Goal: Information Seeking & Learning: Learn about a topic

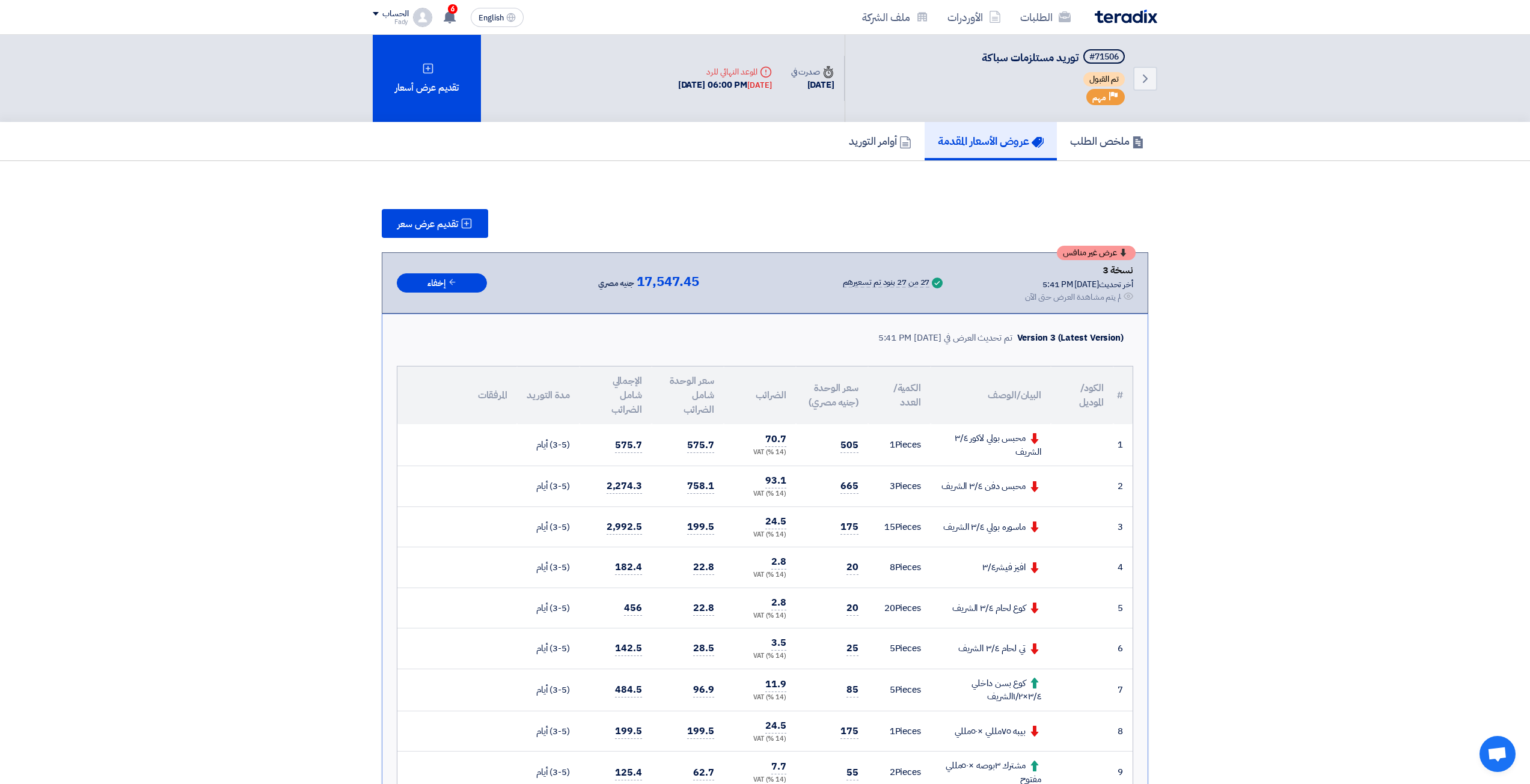
click at [1143, 14] on img at bounding box center [1126, 16] width 63 height 14
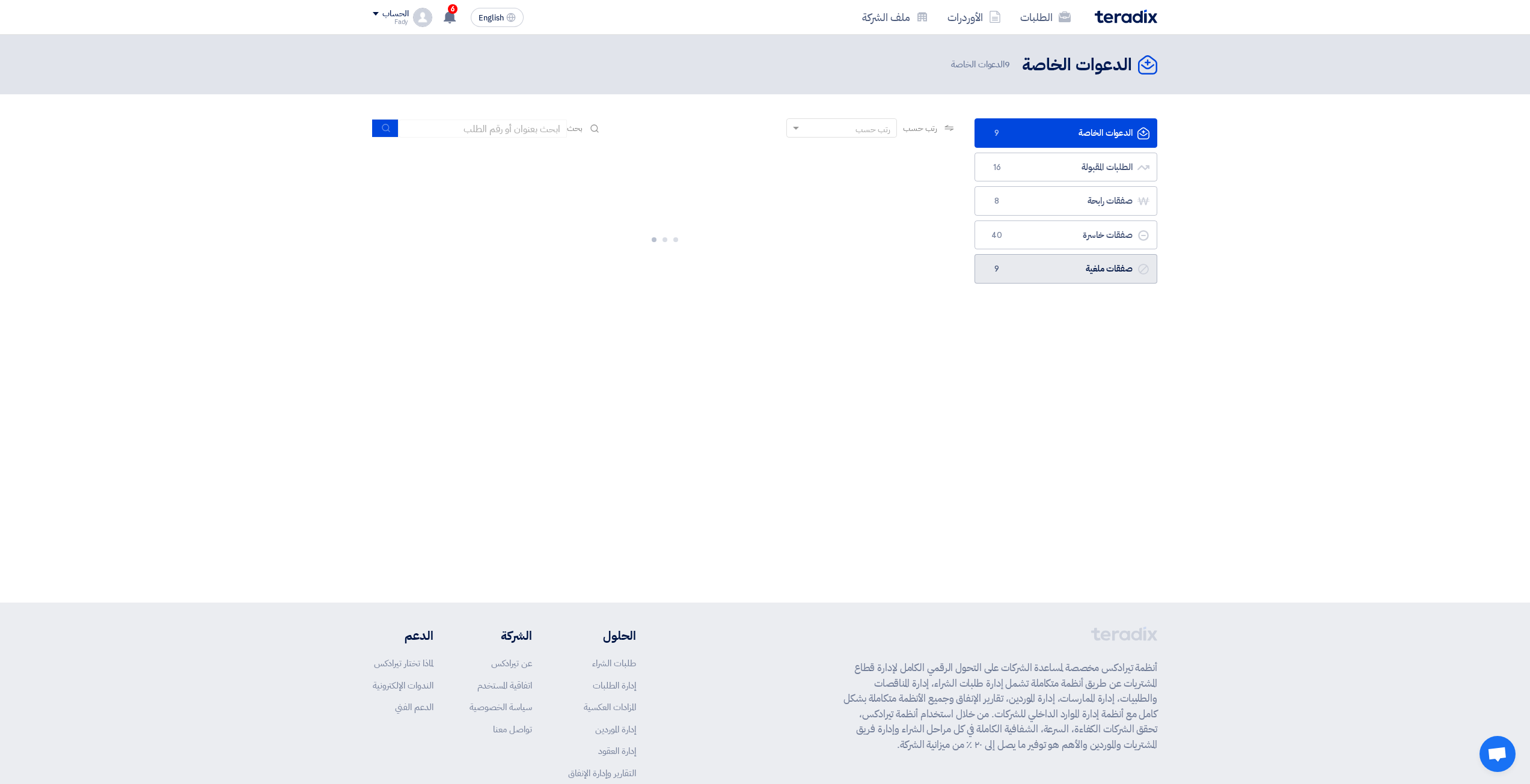
click at [1070, 270] on link "صفقات ملغية صفقات ملغية 9" at bounding box center [1066, 269] width 183 height 29
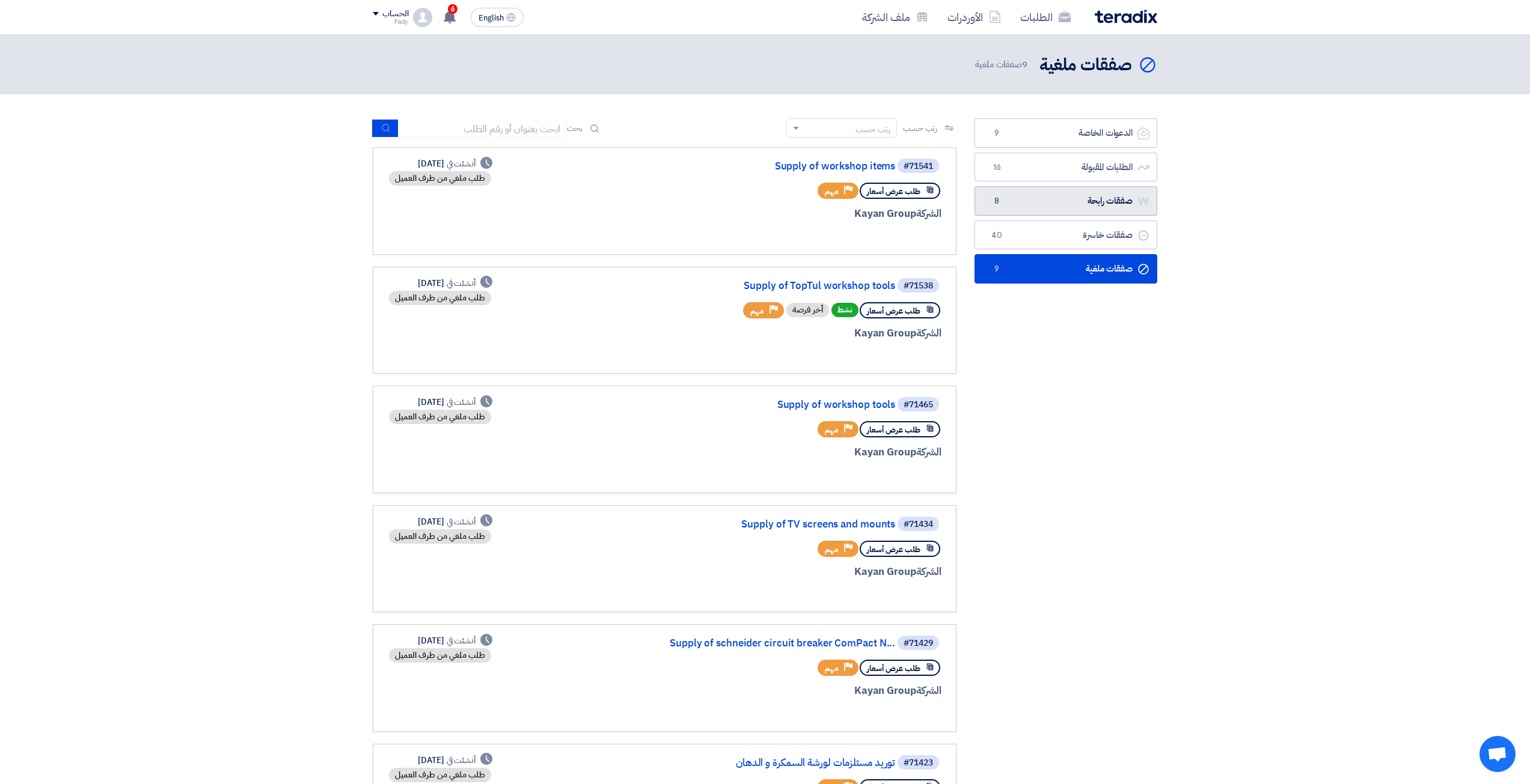
click at [1063, 201] on link "صفقات رابحة صفقات رابحة 8" at bounding box center [1066, 201] width 183 height 29
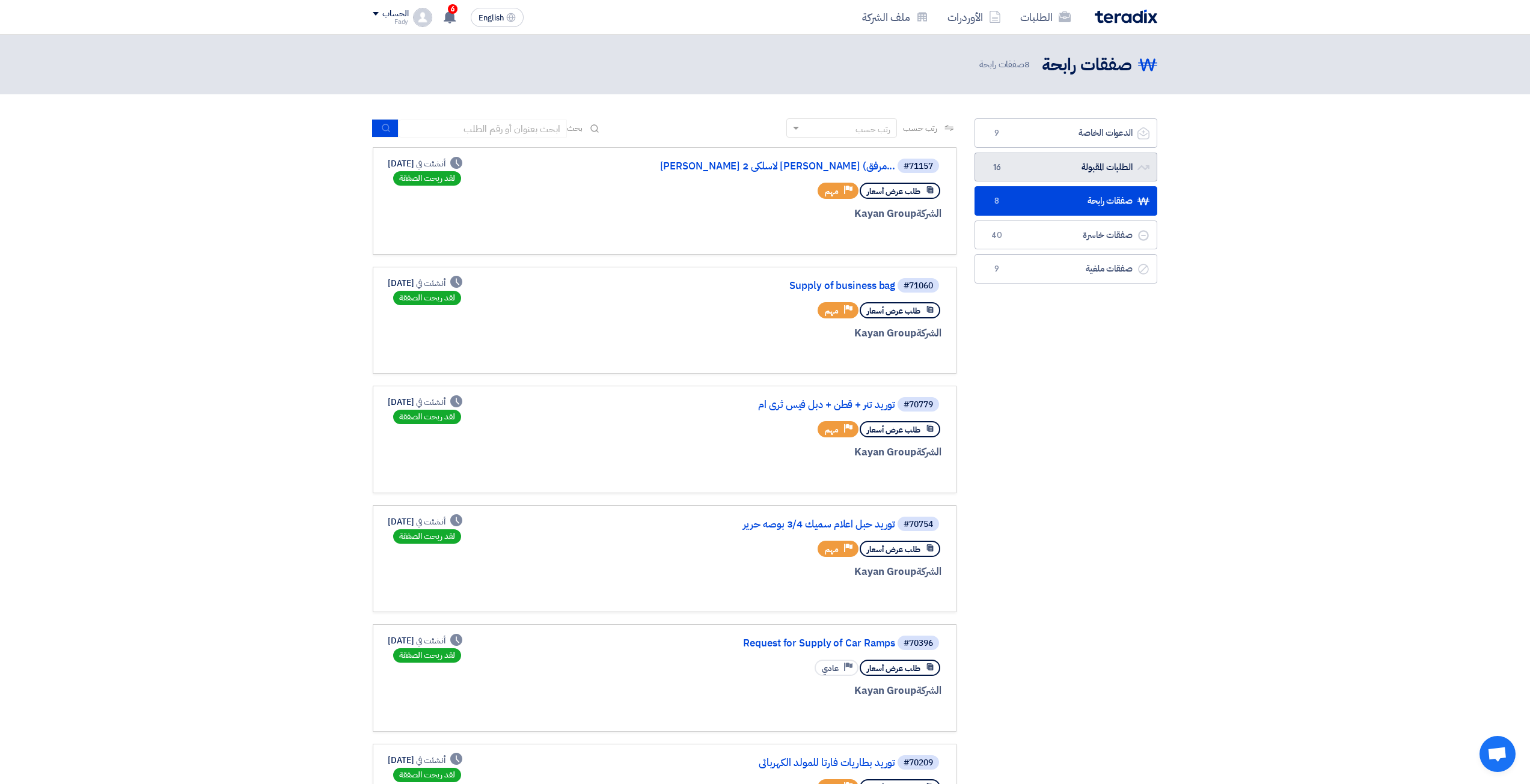
click at [1120, 166] on link "الطلبات المقبولة الطلبات المقبولة 16" at bounding box center [1066, 167] width 183 height 29
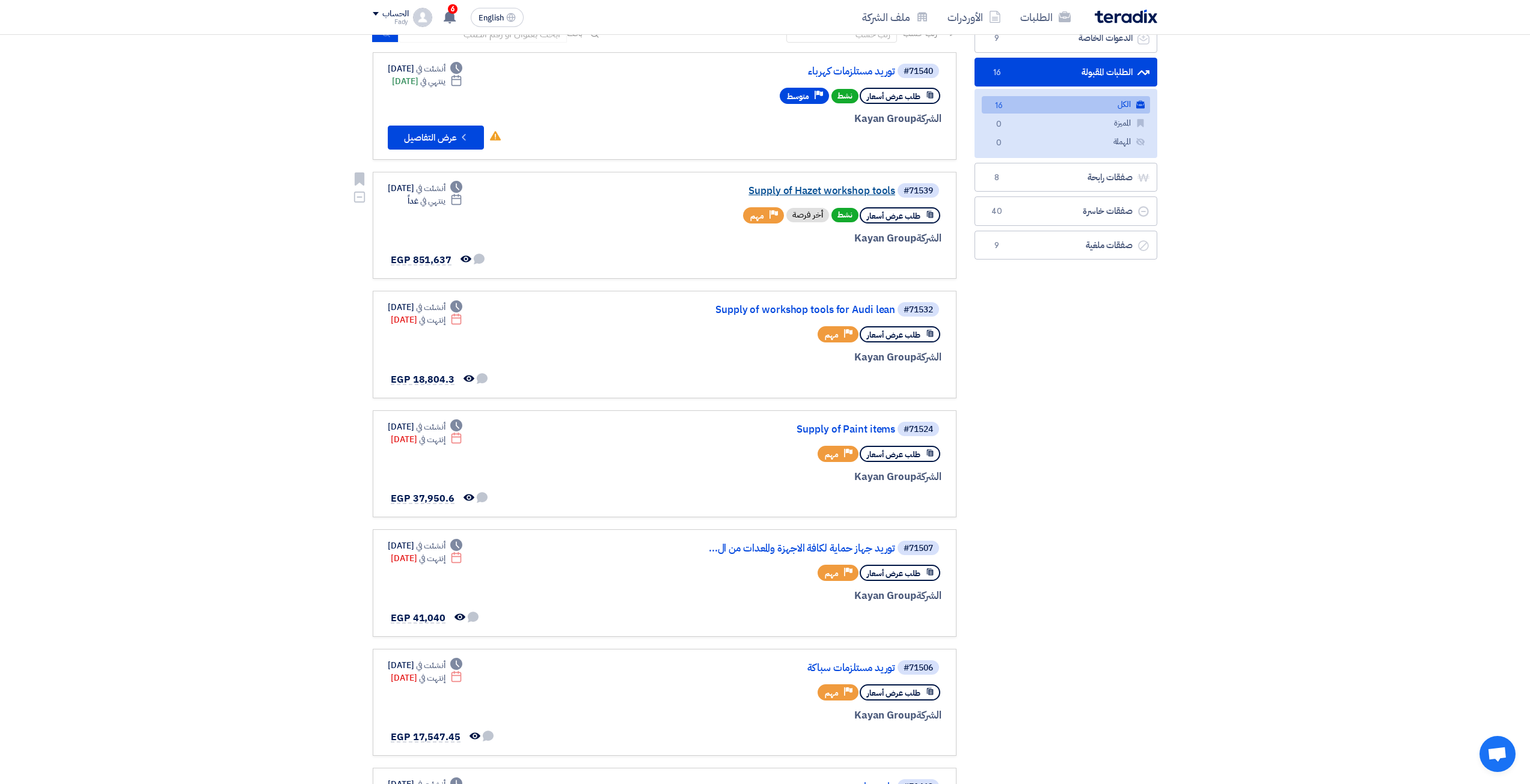
scroll to position [120, 0]
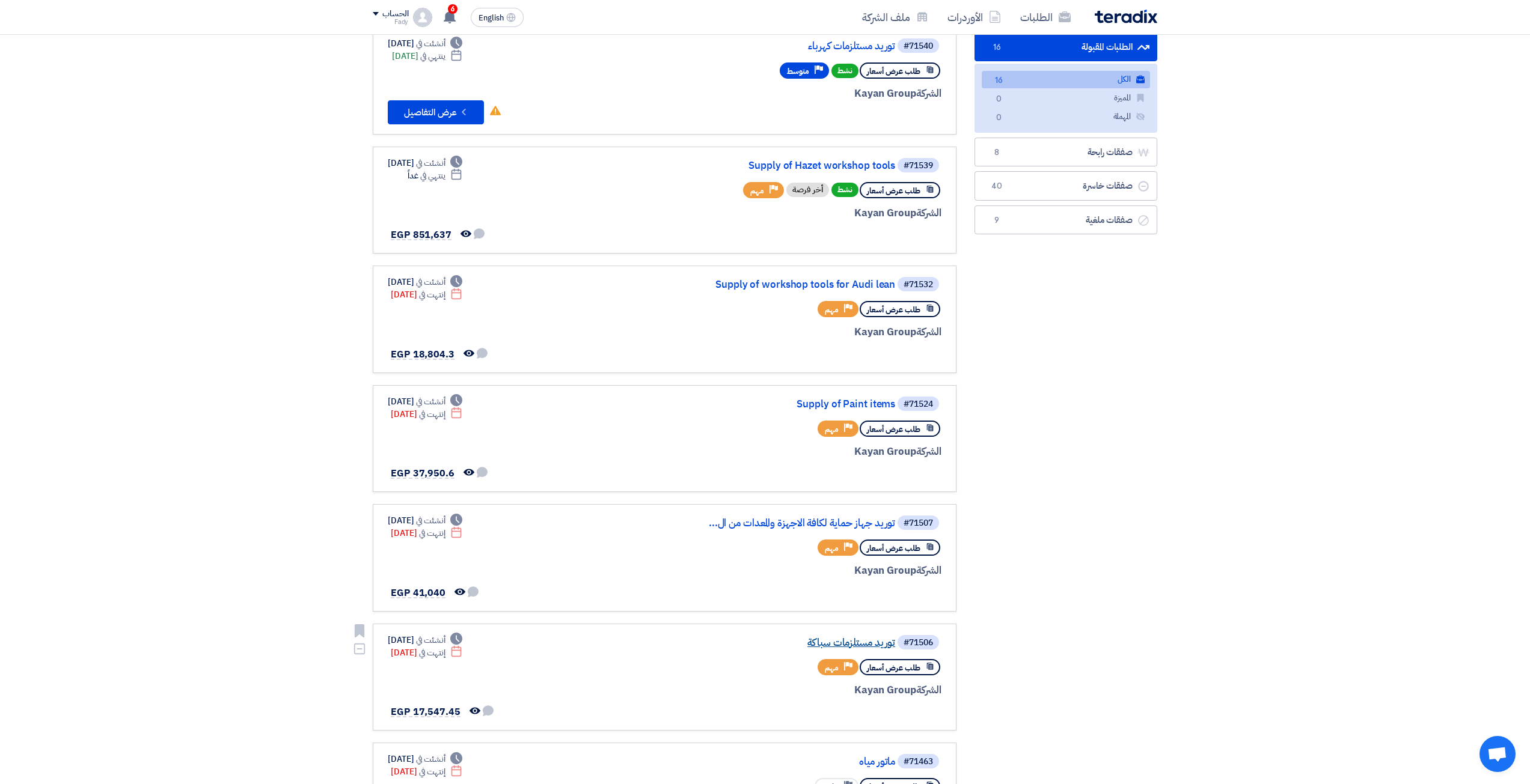
drag, startPoint x: 856, startPoint y: 638, endPoint x: 850, endPoint y: 643, distance: 7.8
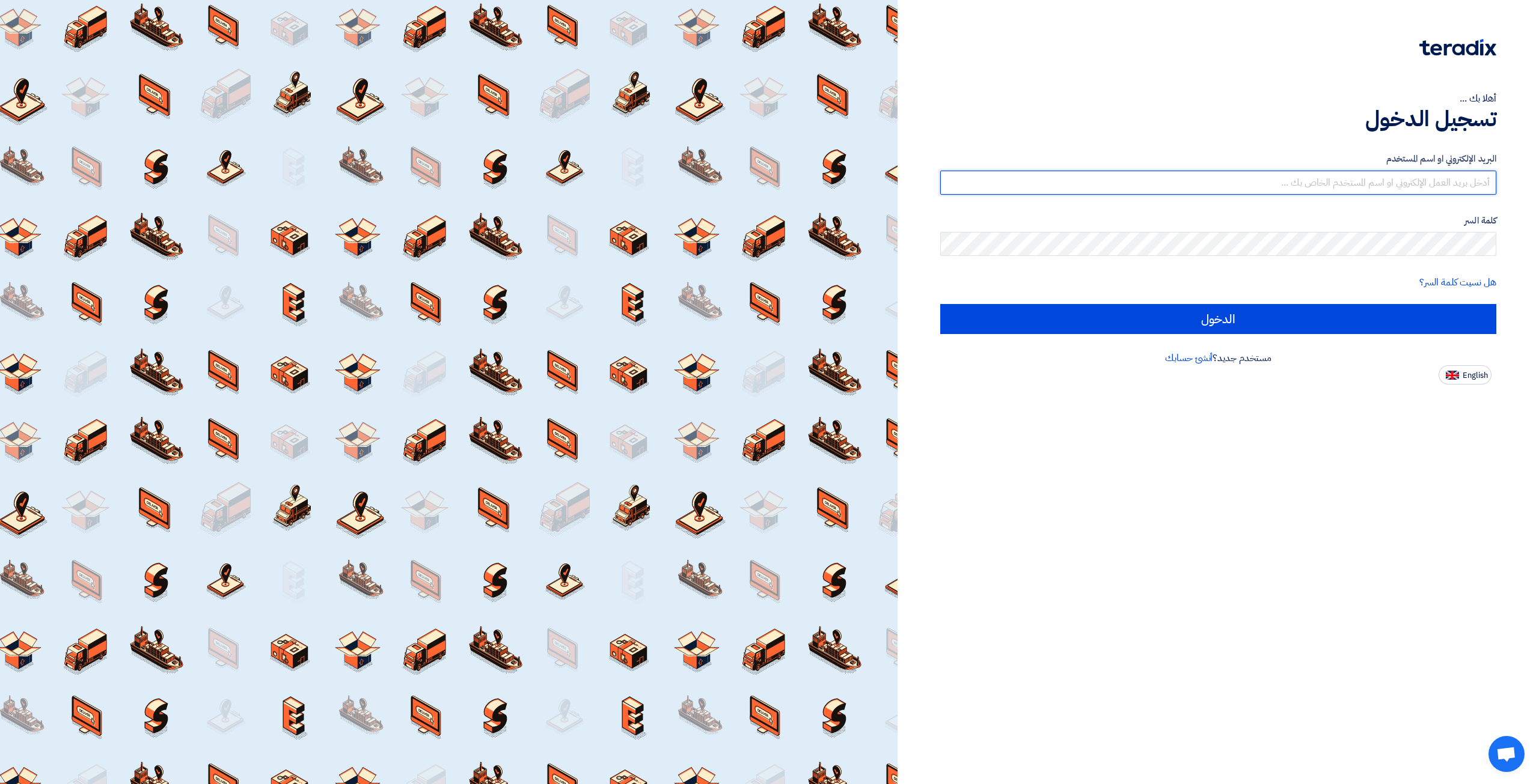
click at [1163, 172] on input "text" at bounding box center [1219, 183] width 556 height 24
type input "elite@elitegeneralsupplies.org"
click at [1211, 171] on input "text" at bounding box center [1219, 183] width 556 height 24
type input "elite@elitegeneralsupplies.org"
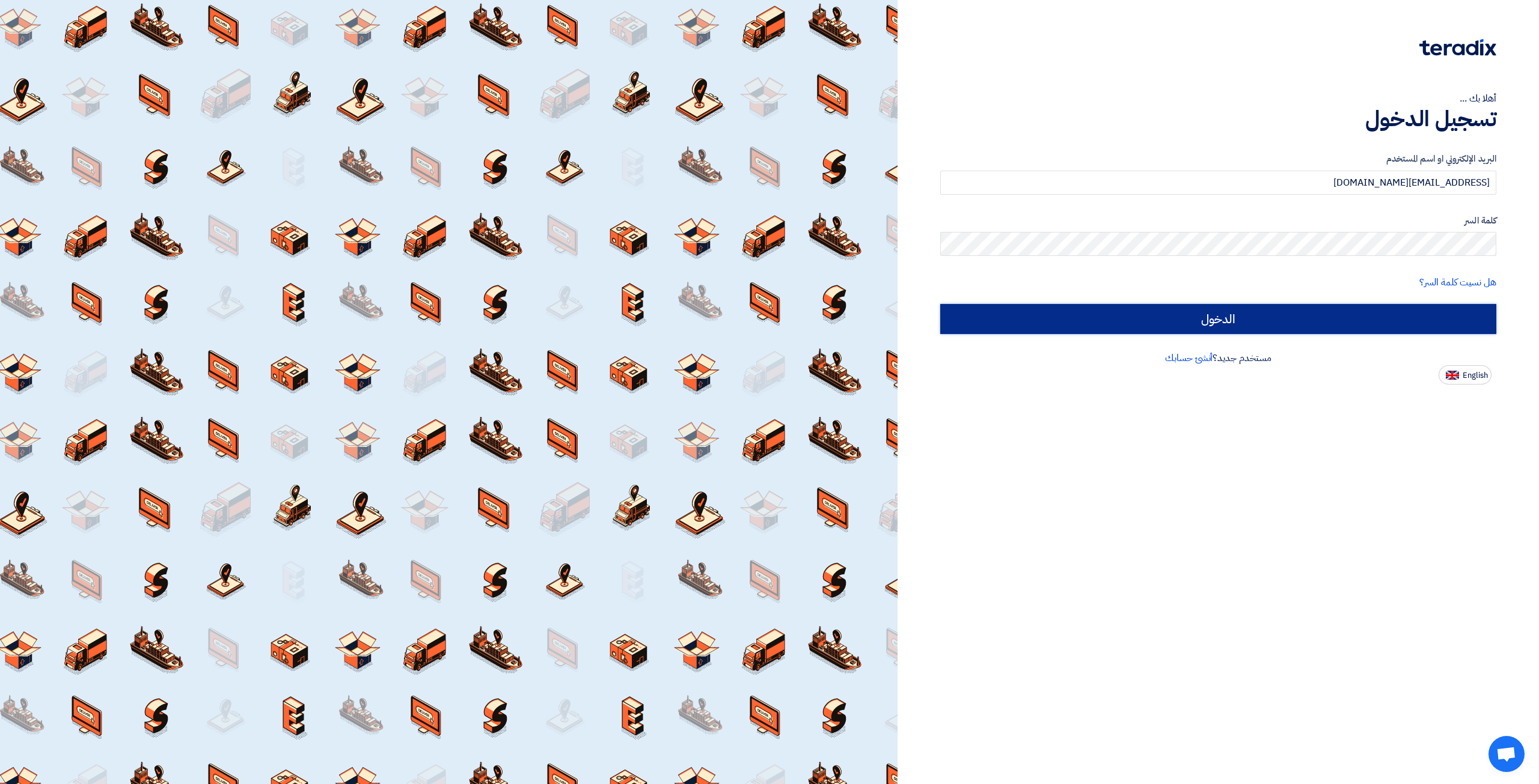
click at [1274, 314] on input "الدخول" at bounding box center [1219, 319] width 556 height 30
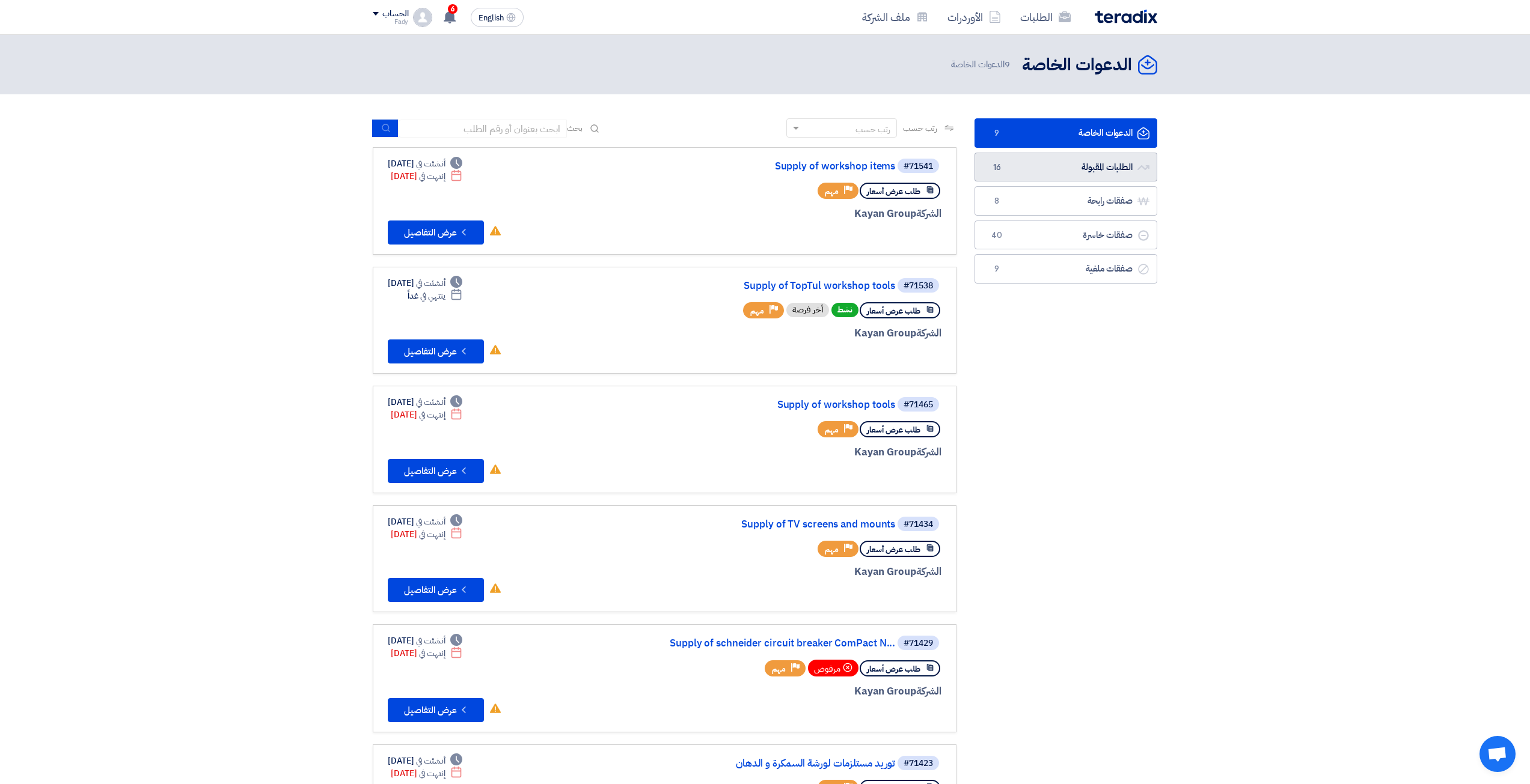
click at [1113, 174] on link "الطلبات المقبولة الطلبات المقبولة 16" at bounding box center [1066, 167] width 183 height 29
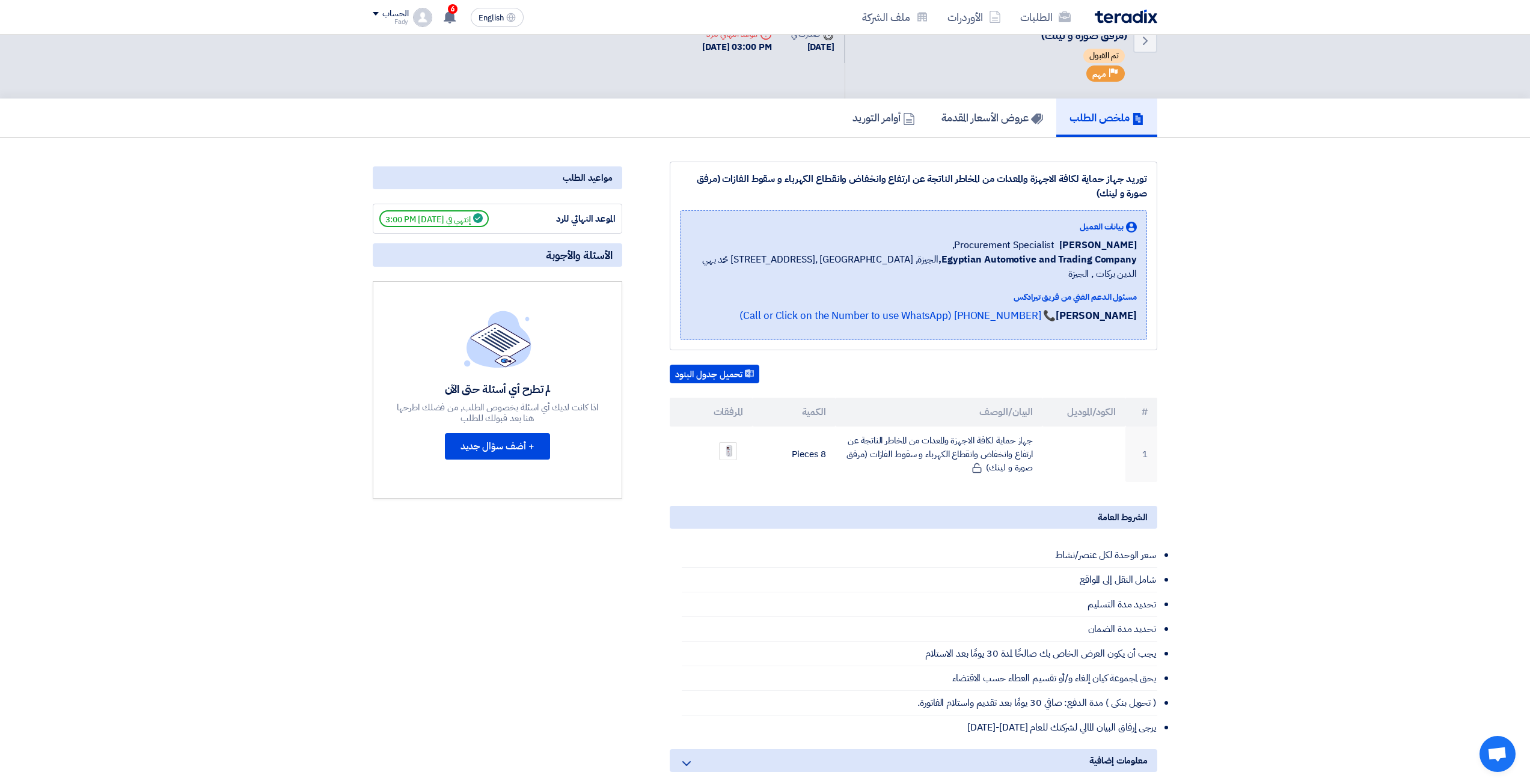
scroll to position [60, 0]
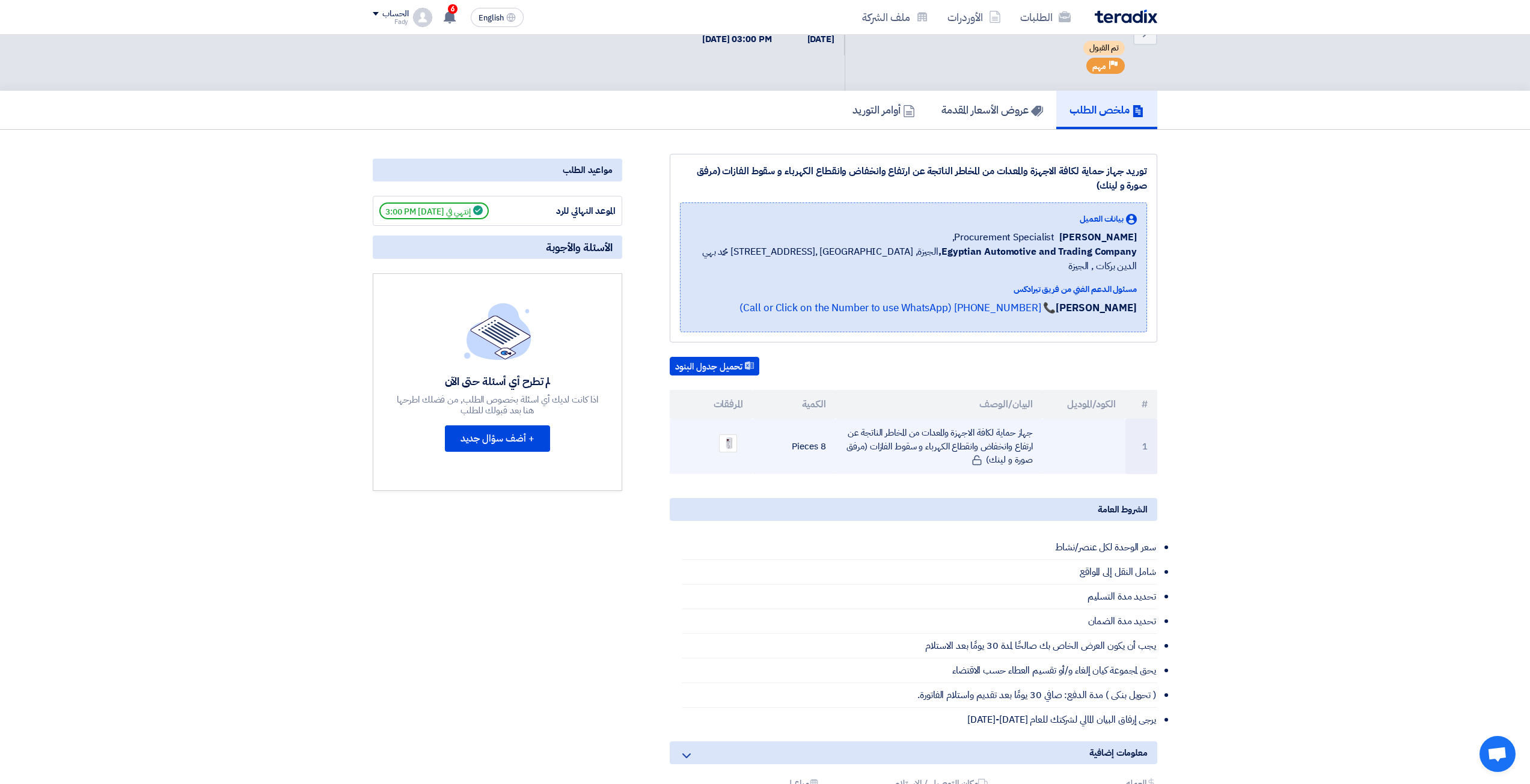
click at [1013, 422] on td "جهاز حماية لكافة الاجهزة والمعدات من المخاطر الناتجة عن ارتفاع وانخفاض وانقطاع …" at bounding box center [939, 446] width 207 height 55
copy tr "جهاز حماية لكافة الاجهزة والمعدات من المخاطر الناتجة عن ارتفاع وانخفاض وانقطاع …"
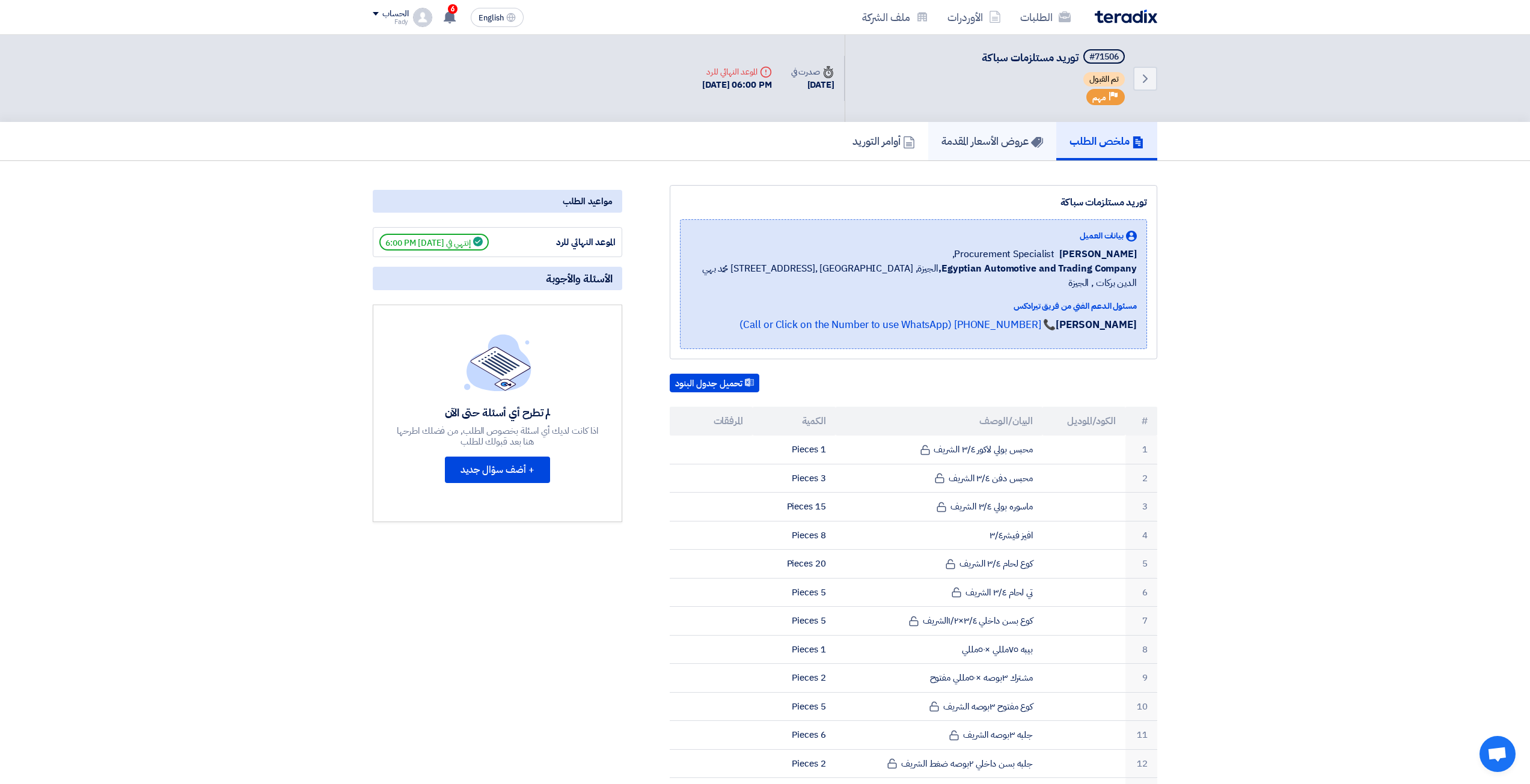
click at [994, 150] on link "عروض الأسعار المقدمة" at bounding box center [992, 141] width 128 height 39
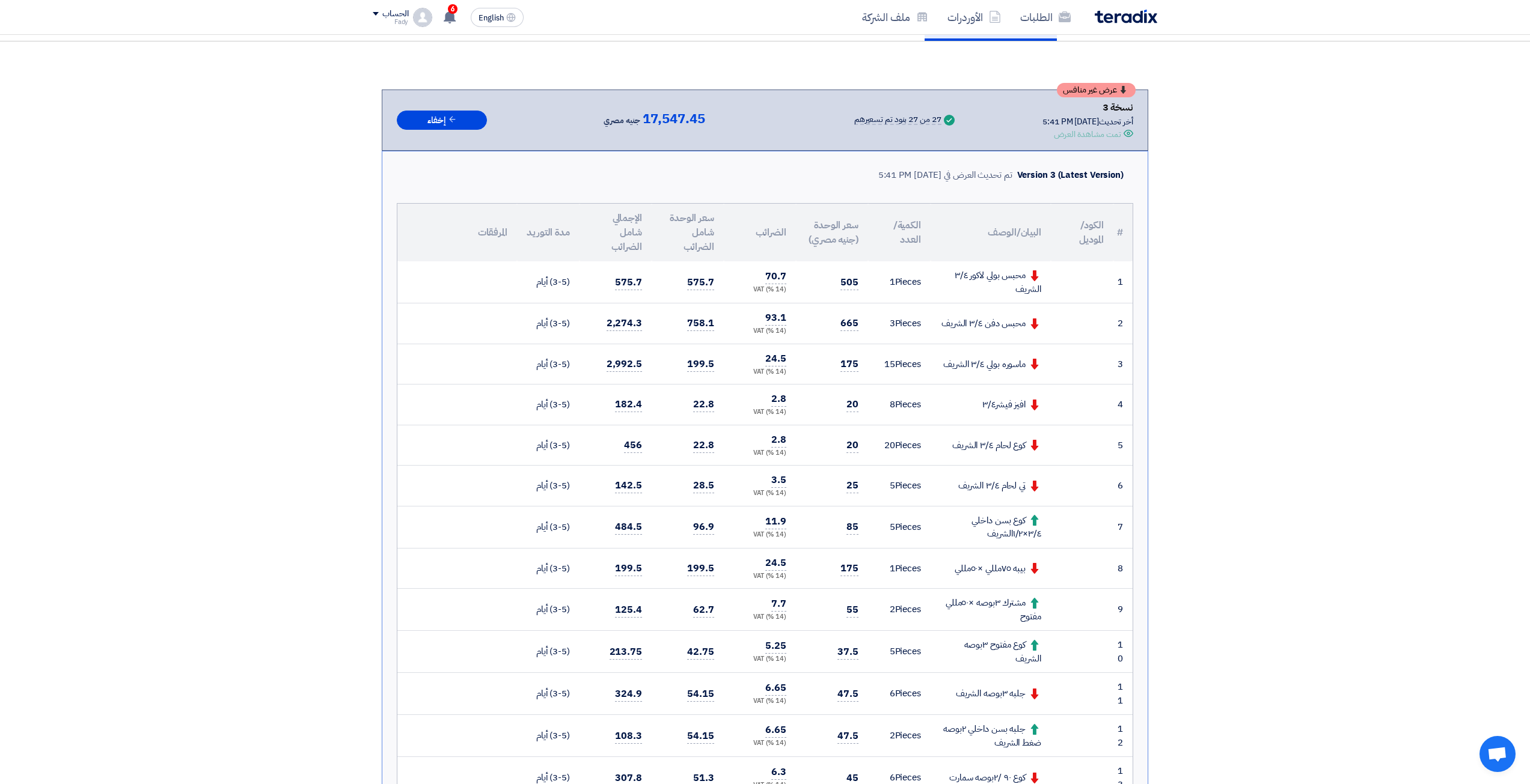
scroll to position [120, 0]
click at [1008, 609] on div "مشترك ٣بوصه ×٥٠مللي مفتوح" at bounding box center [991, 609] width 101 height 27
click at [1012, 603] on div "مشترك ٣بوصه ×٥٠مللي مفتوح" at bounding box center [991, 609] width 101 height 27
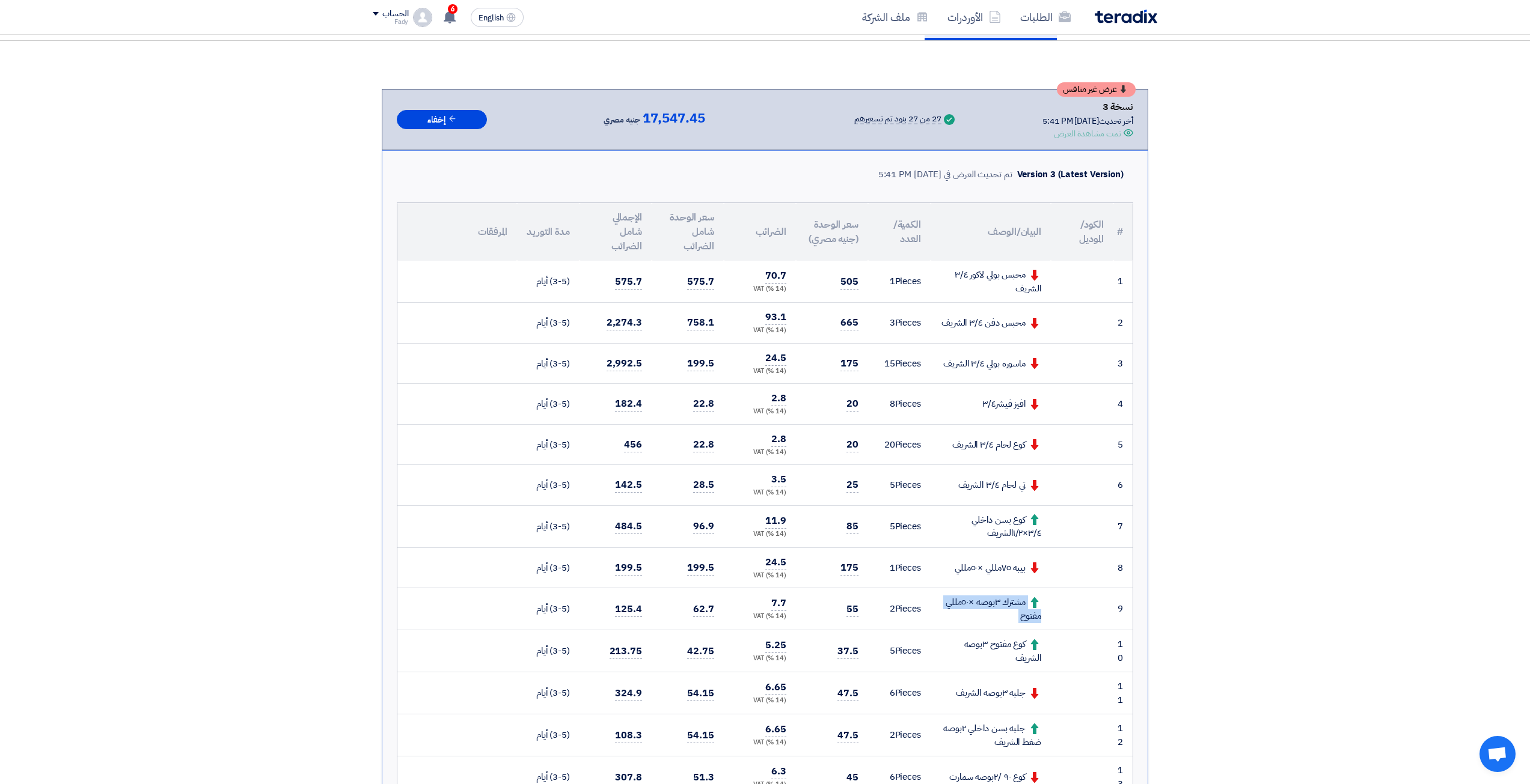
copy tr "مشترك ٣بوصه ×٥٠مللي مفتوح"
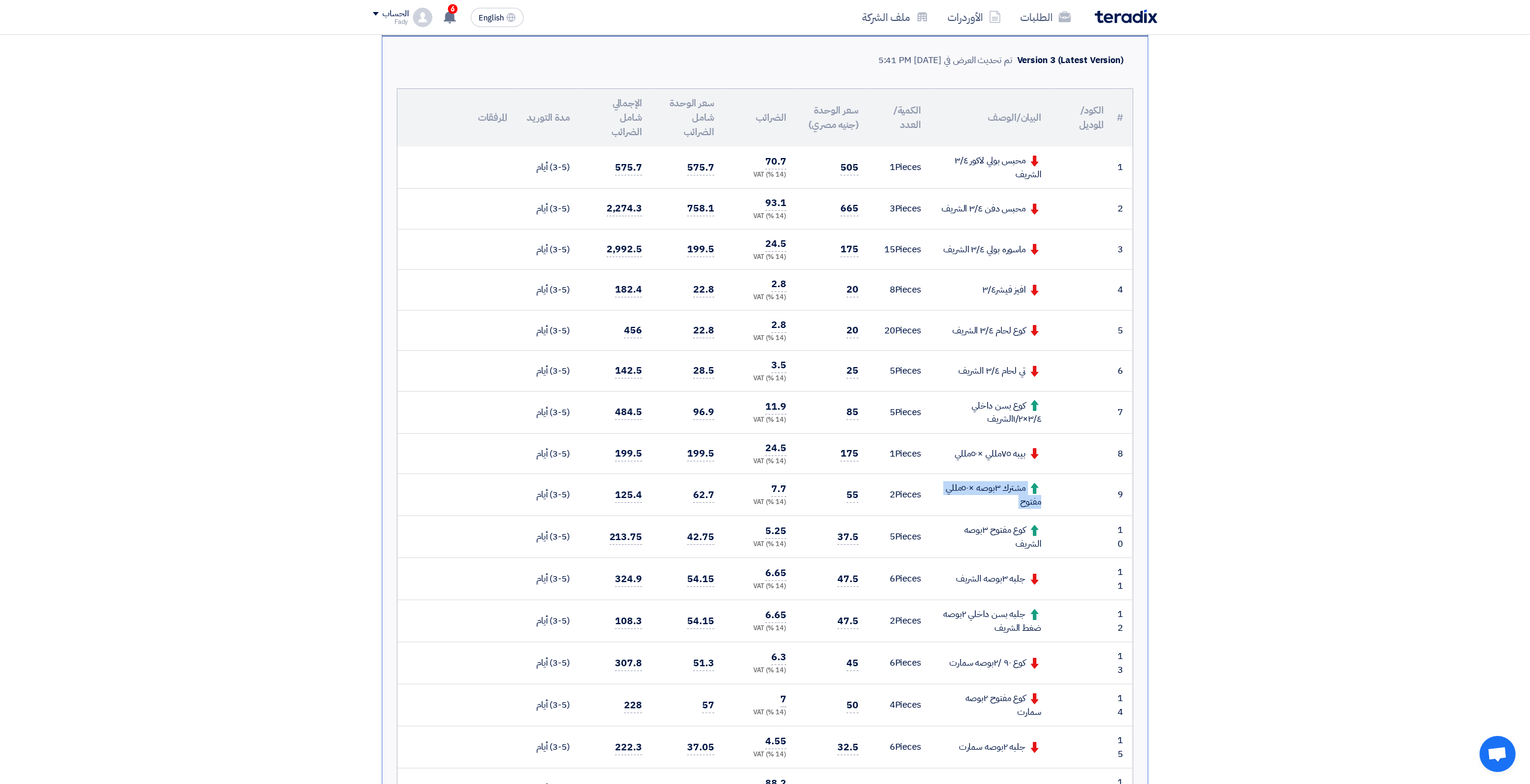
scroll to position [241, 0]
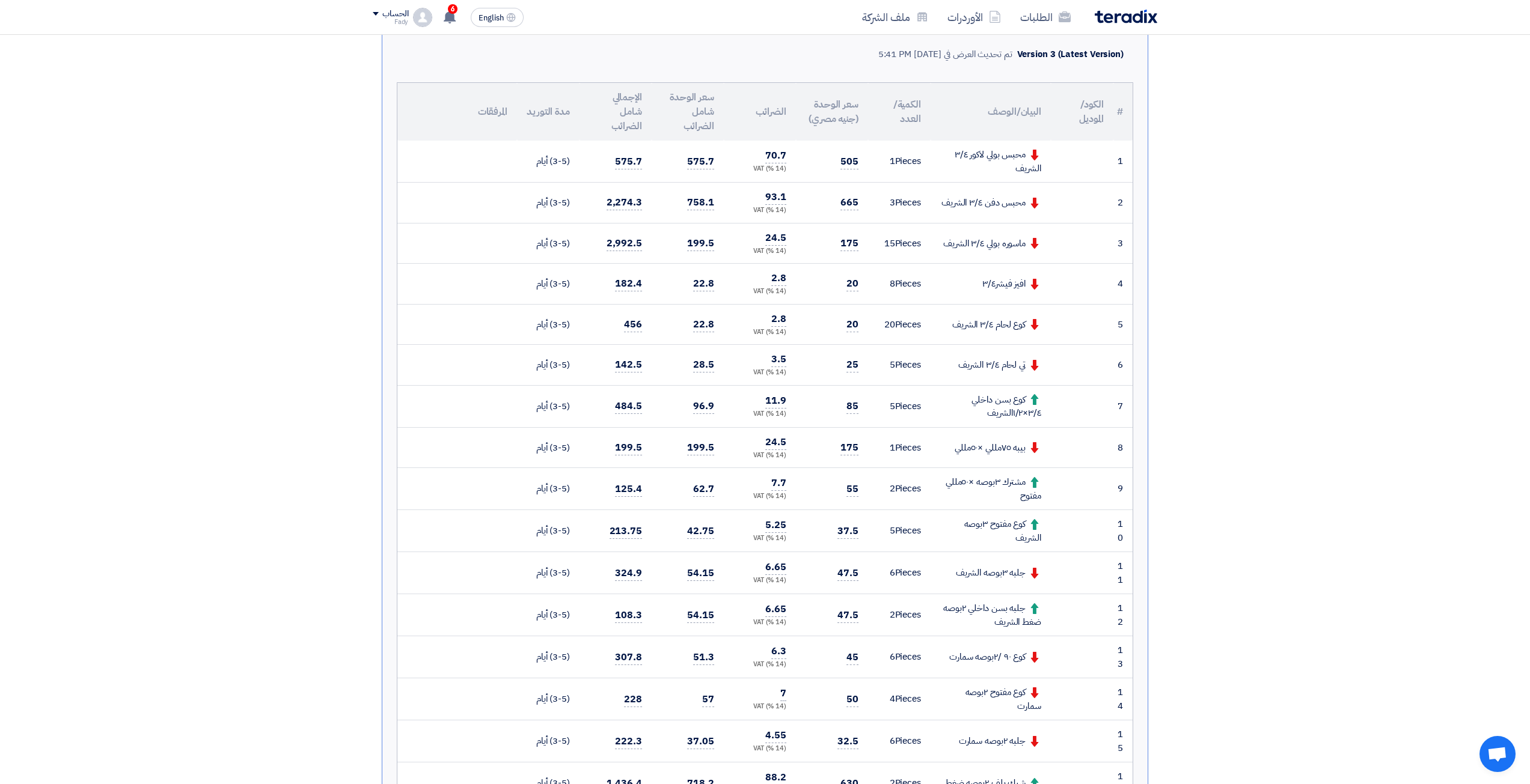
click at [1008, 691] on div "كوع مفتوح ٢بوصه سمارت" at bounding box center [991, 699] width 101 height 27
click at [1012, 695] on div "كوع مفتوح ٢بوصه سمارت" at bounding box center [991, 699] width 101 height 27
copy tr "كوع مفتوح ٢بوصه سمارت"
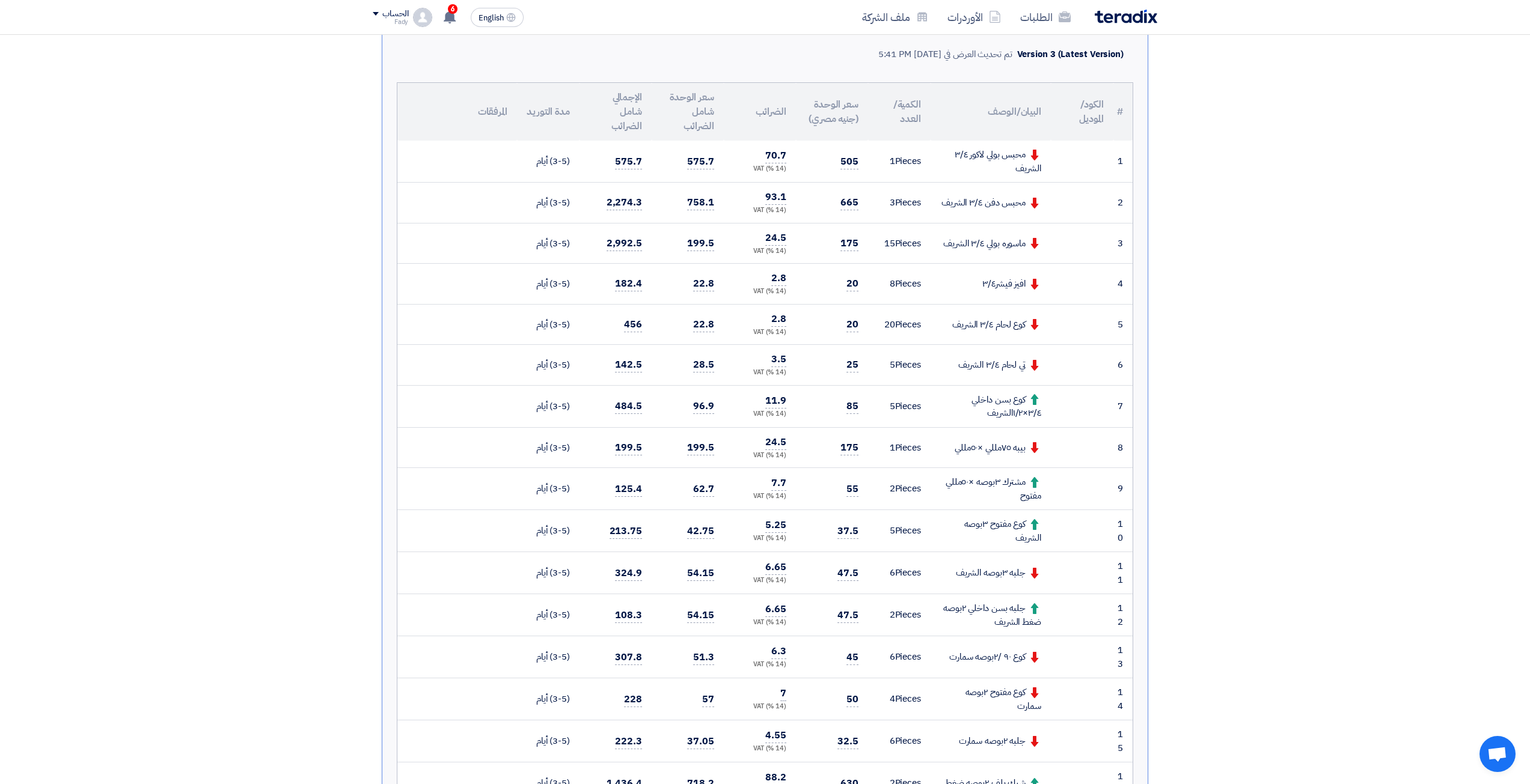
click at [1025, 524] on div "كوع مفتوح ٣بوصه الشريف" at bounding box center [991, 530] width 101 height 27
copy tr "كوع مفتوح ٣بوصه الشريف"
click at [1002, 619] on div "جلبه بسن داخلي ٢بوصه ضغط الشريف" at bounding box center [991, 615] width 101 height 27
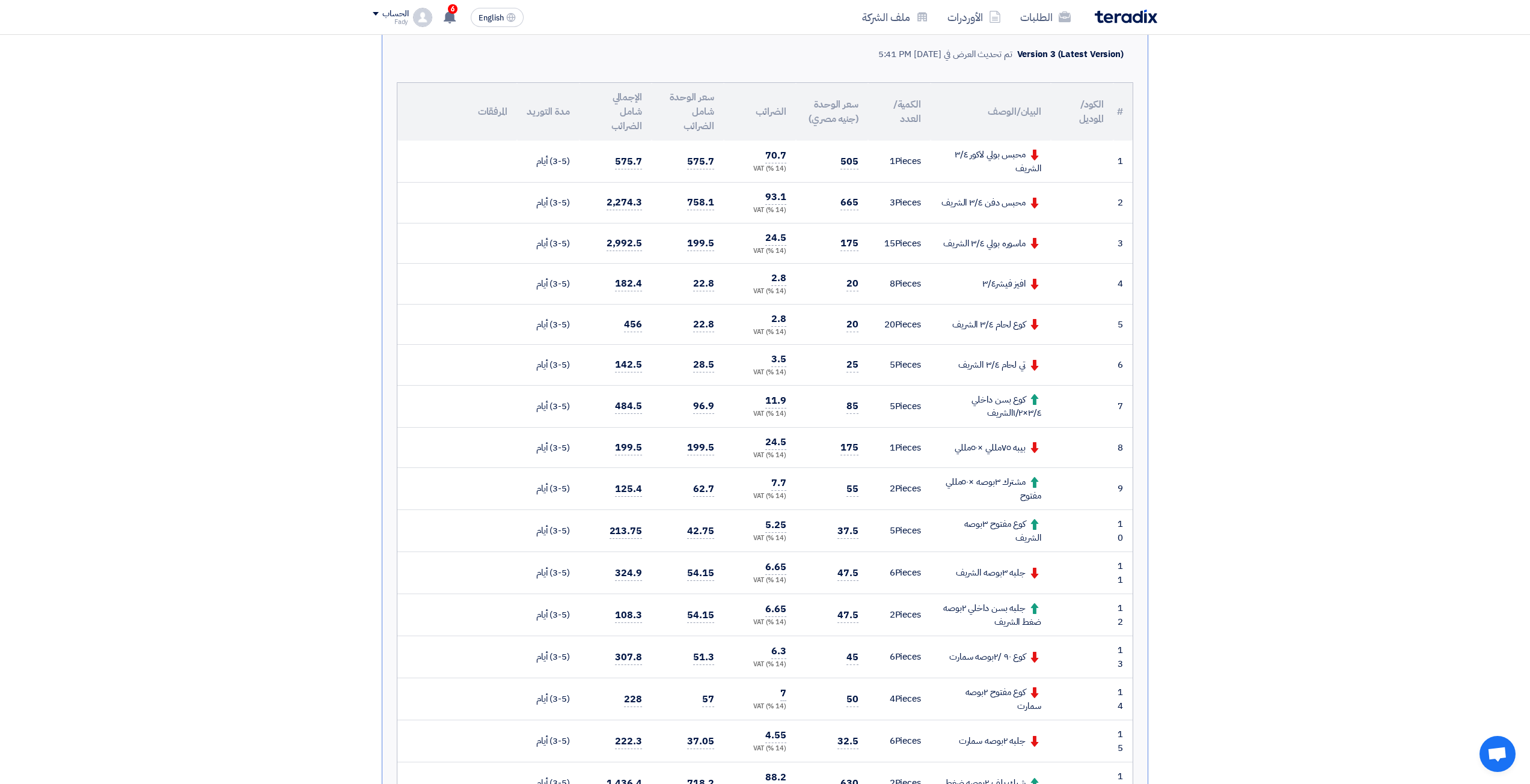
click at [1002, 619] on div "جلبه بسن داخلي ٢بوصه ضغط الشريف" at bounding box center [991, 615] width 101 height 27
copy tr "جلبه بسن داخلي ٢بوصه ضغط الشريف"
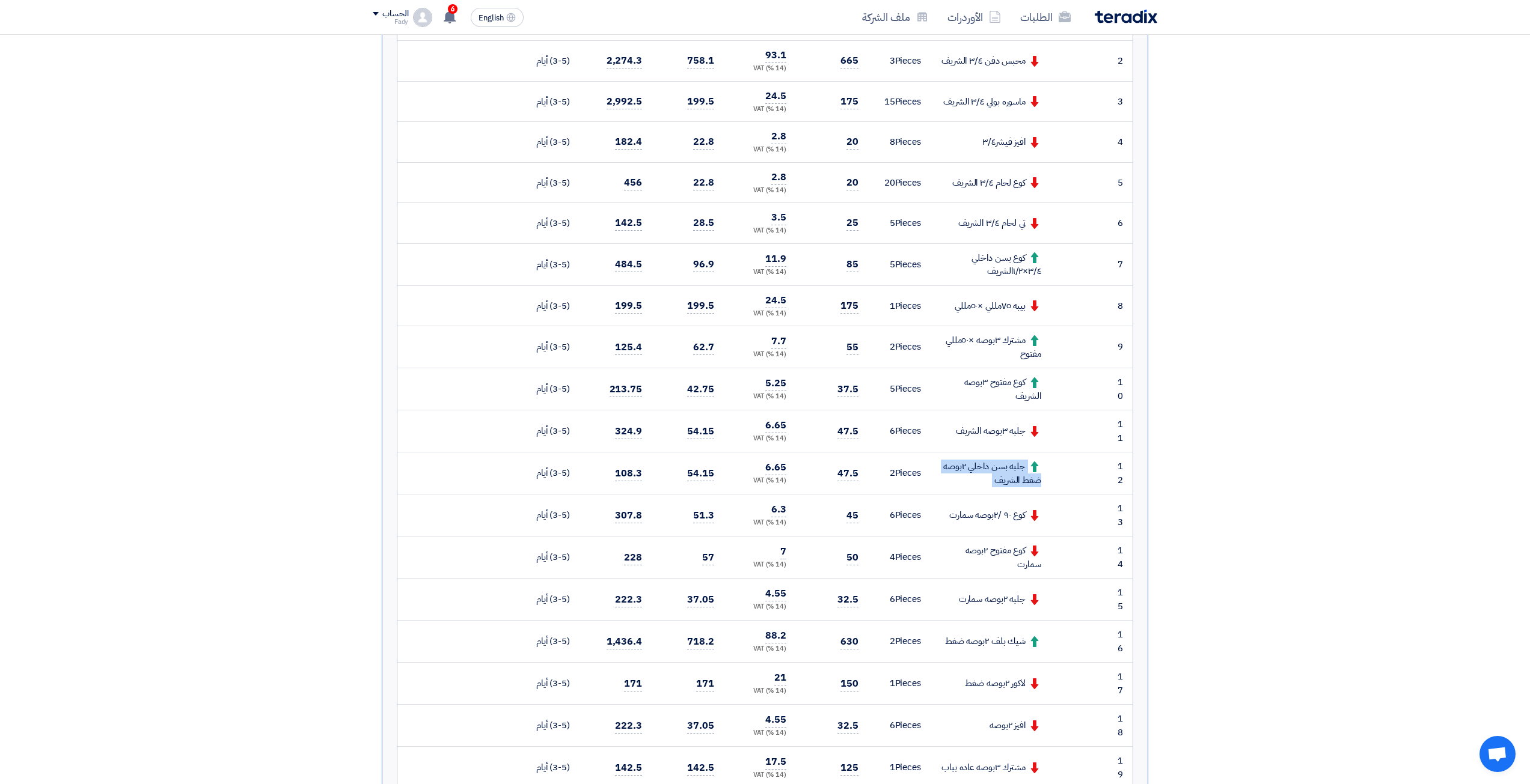
scroll to position [421, 0]
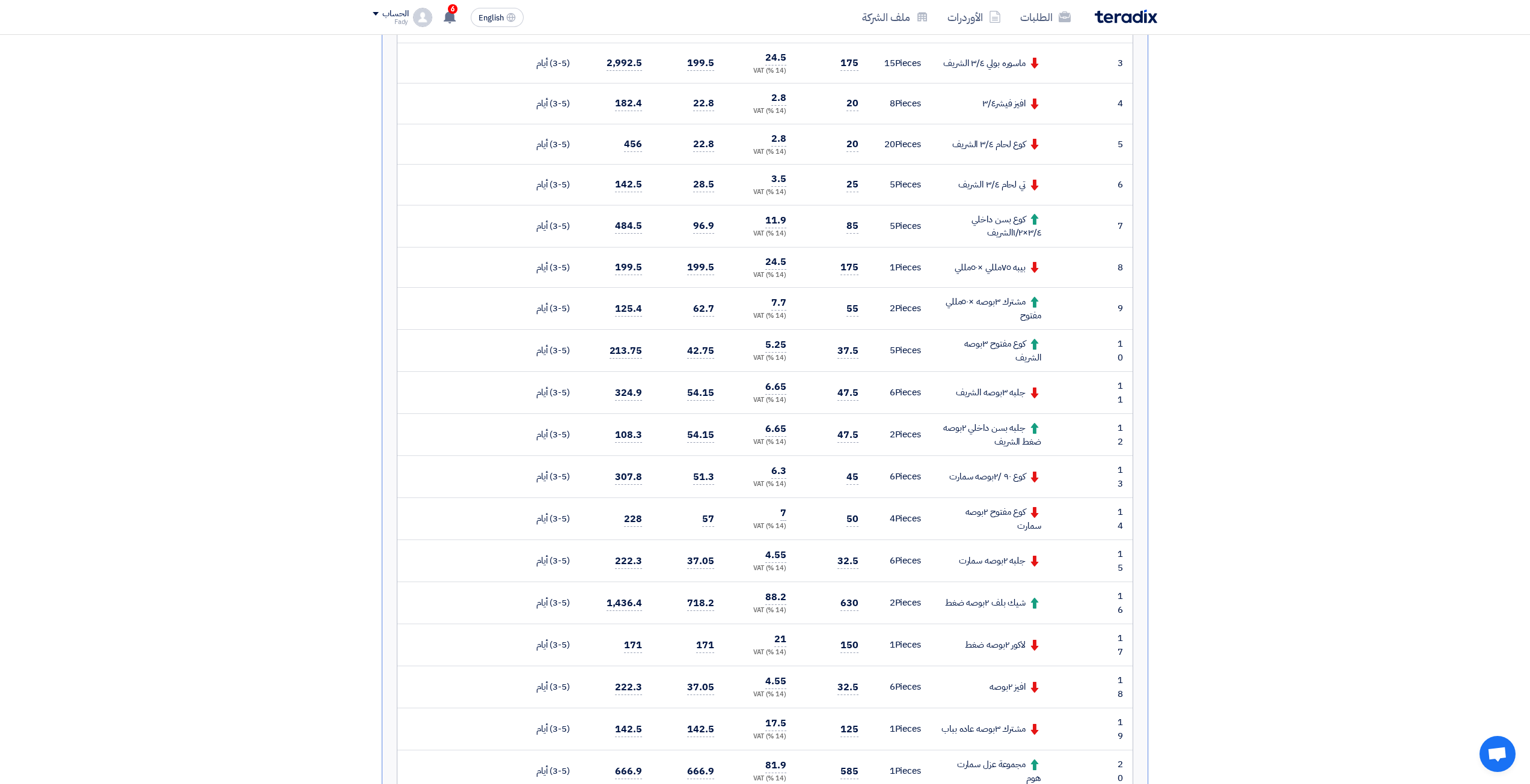
click at [1002, 602] on div "شيك بلف ٢بوصه ضغط" at bounding box center [991, 603] width 101 height 14
copy tr "شيك بلف ٢بوصه ضغط"
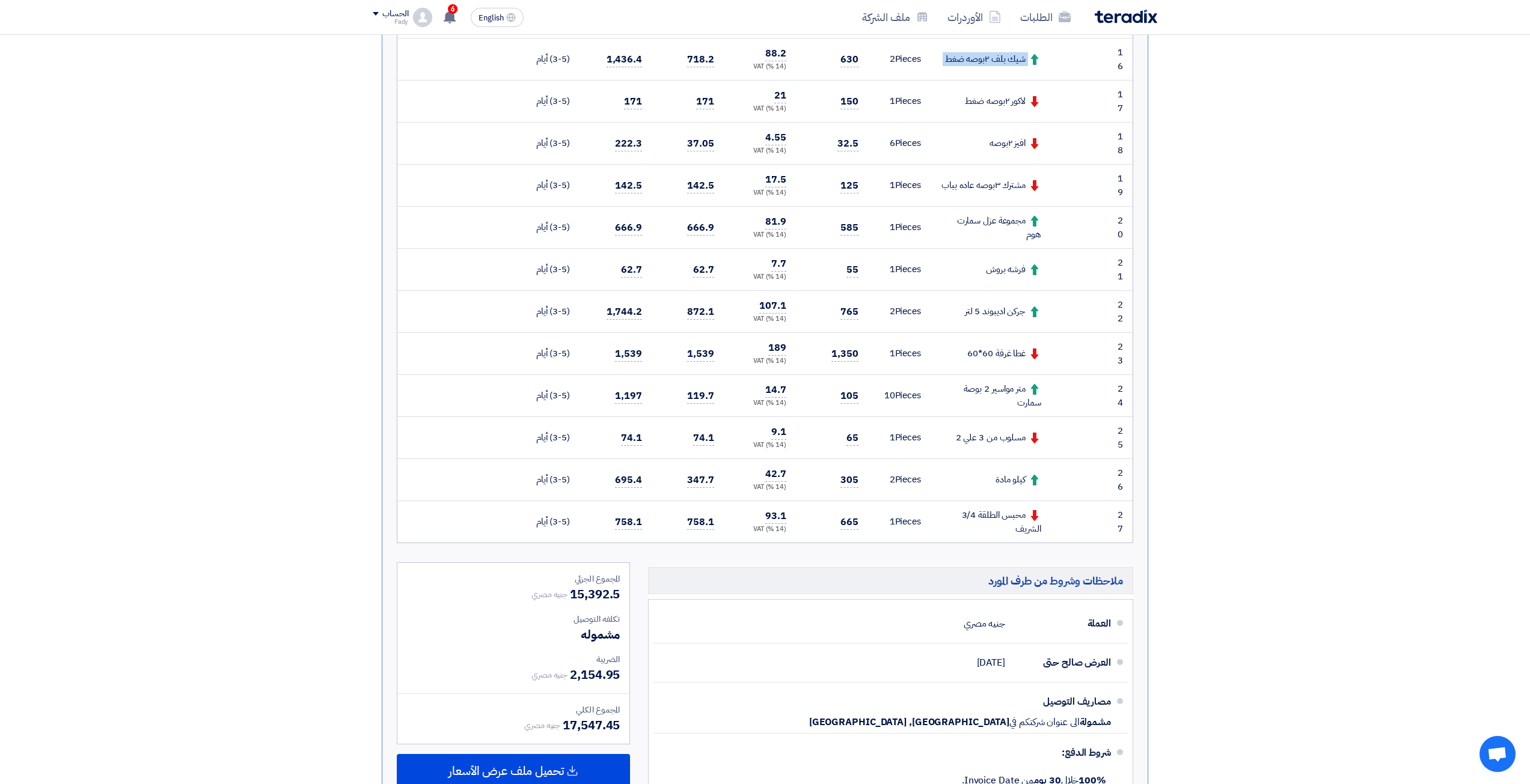
scroll to position [957, 0]
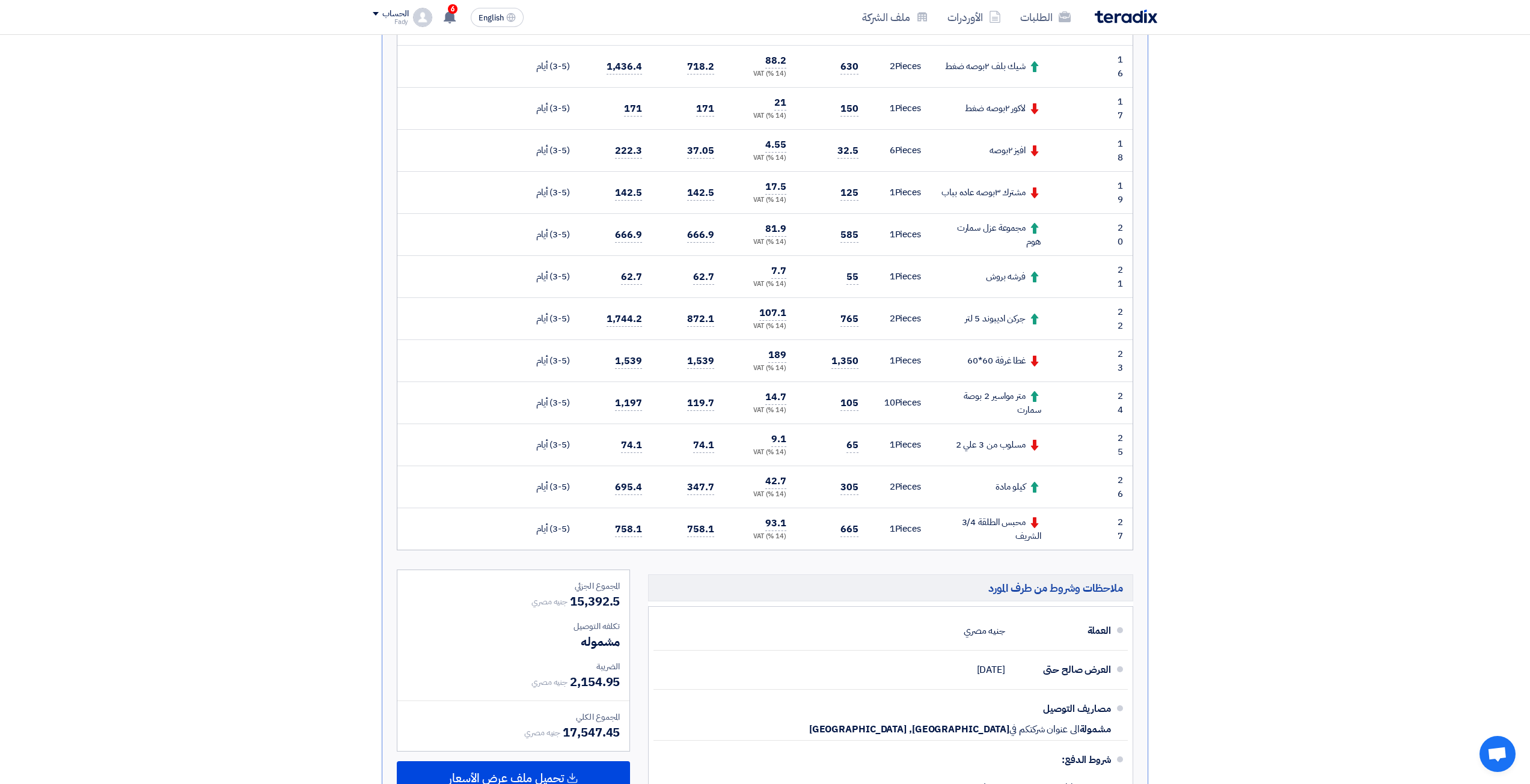
click at [1024, 215] on td "مجموعة عزل سمارت هوم" at bounding box center [990, 235] width 120 height 42
click at [1016, 224] on div "مجموعة عزل سمارت هوم" at bounding box center [991, 234] width 101 height 27
click at [1016, 224] on div "مجموعة عزل سمارت هوم" at bounding box center [991, 234] width 101 height 27
copy tr "مجموعة عزل سمارت هوم"
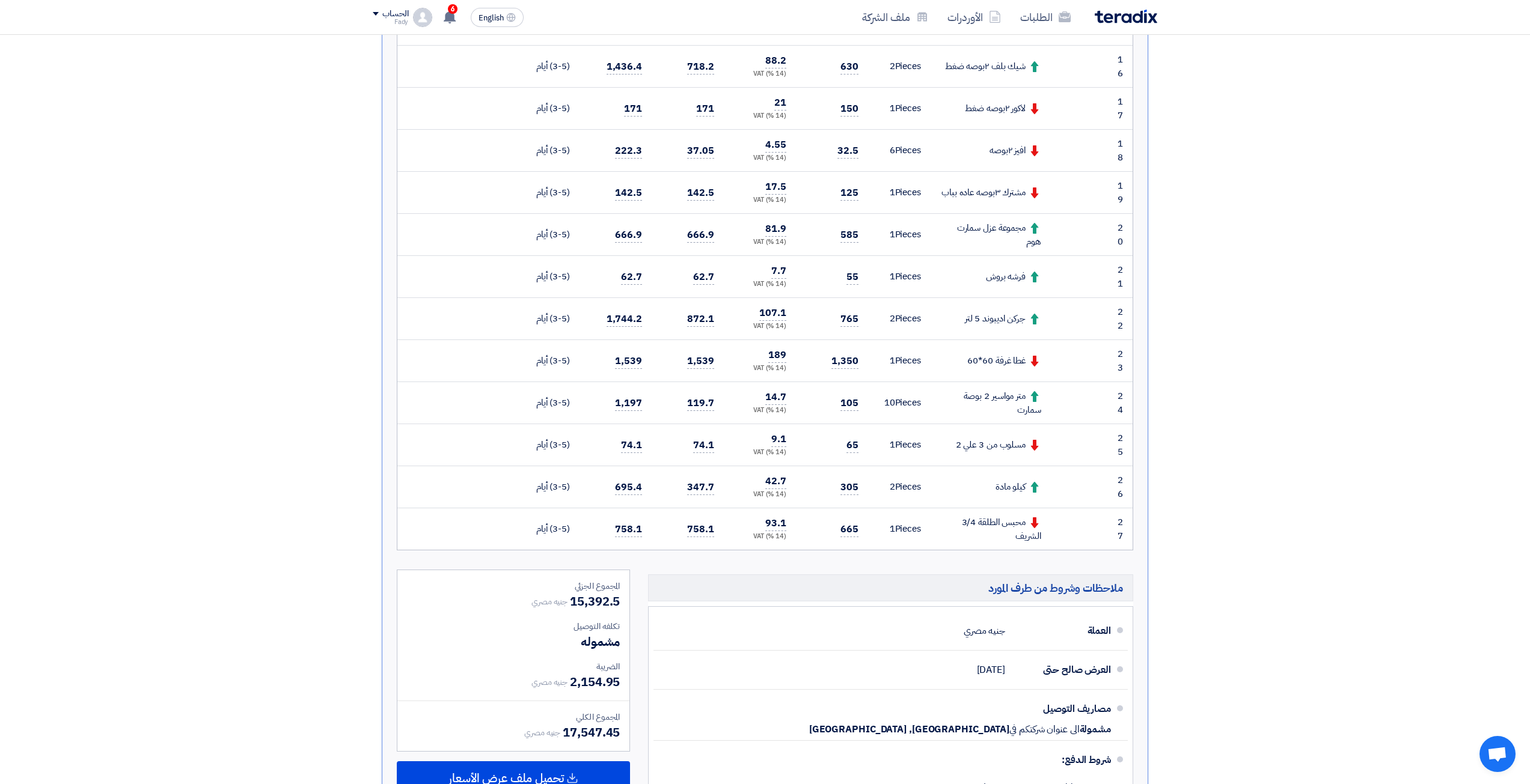
click at [1021, 279] on div "فرشه بروش" at bounding box center [991, 277] width 101 height 14
copy tr "فرشه بروش"
click at [1023, 322] on div "جركن اديبوند 5 لتر" at bounding box center [991, 319] width 101 height 14
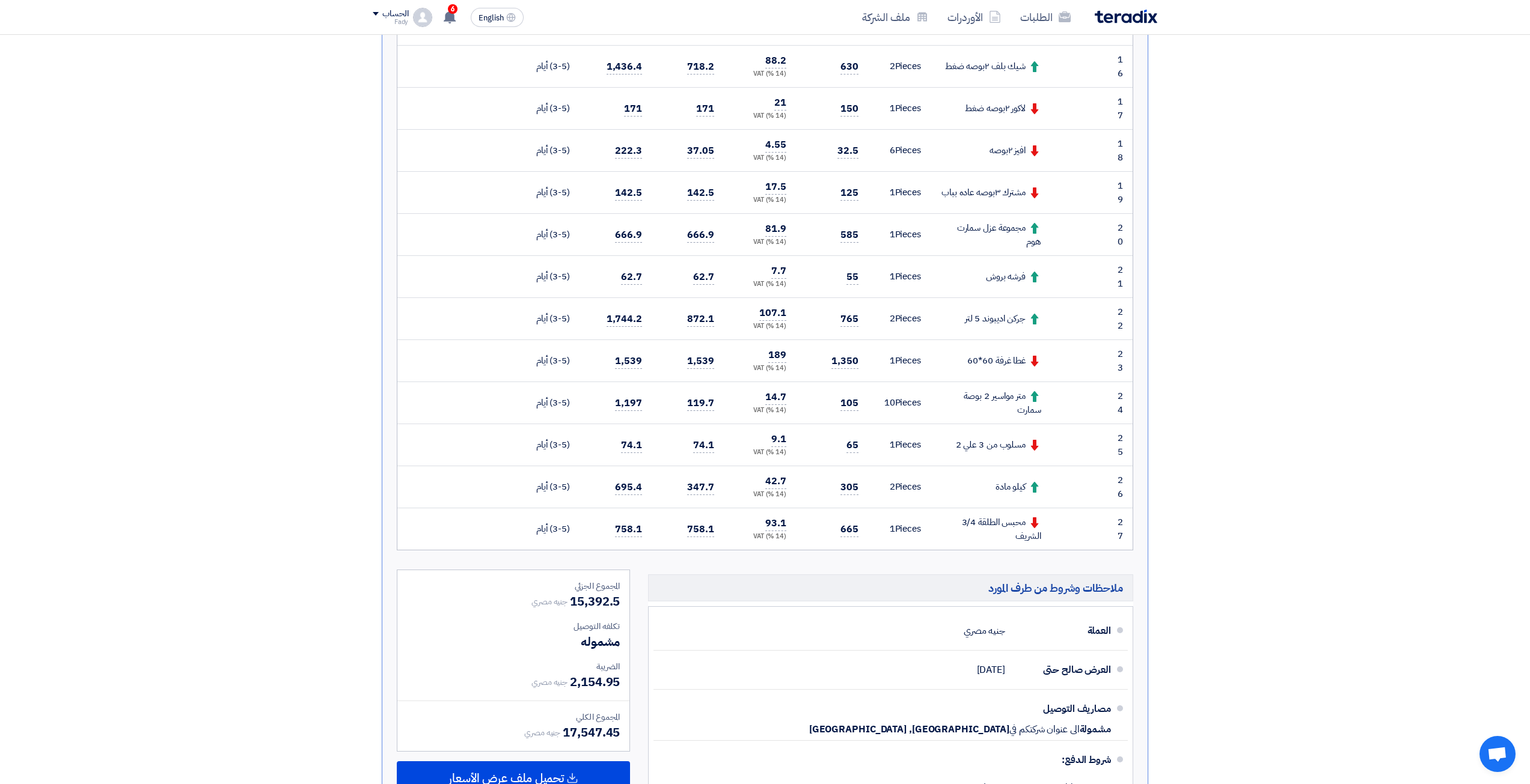
click at [1023, 322] on div "جركن اديبوند 5 لتر" at bounding box center [991, 319] width 101 height 14
copy tr "جركن اديبوند 5 لتر"
click at [1009, 489] on div "كيلو مادة" at bounding box center [991, 487] width 101 height 14
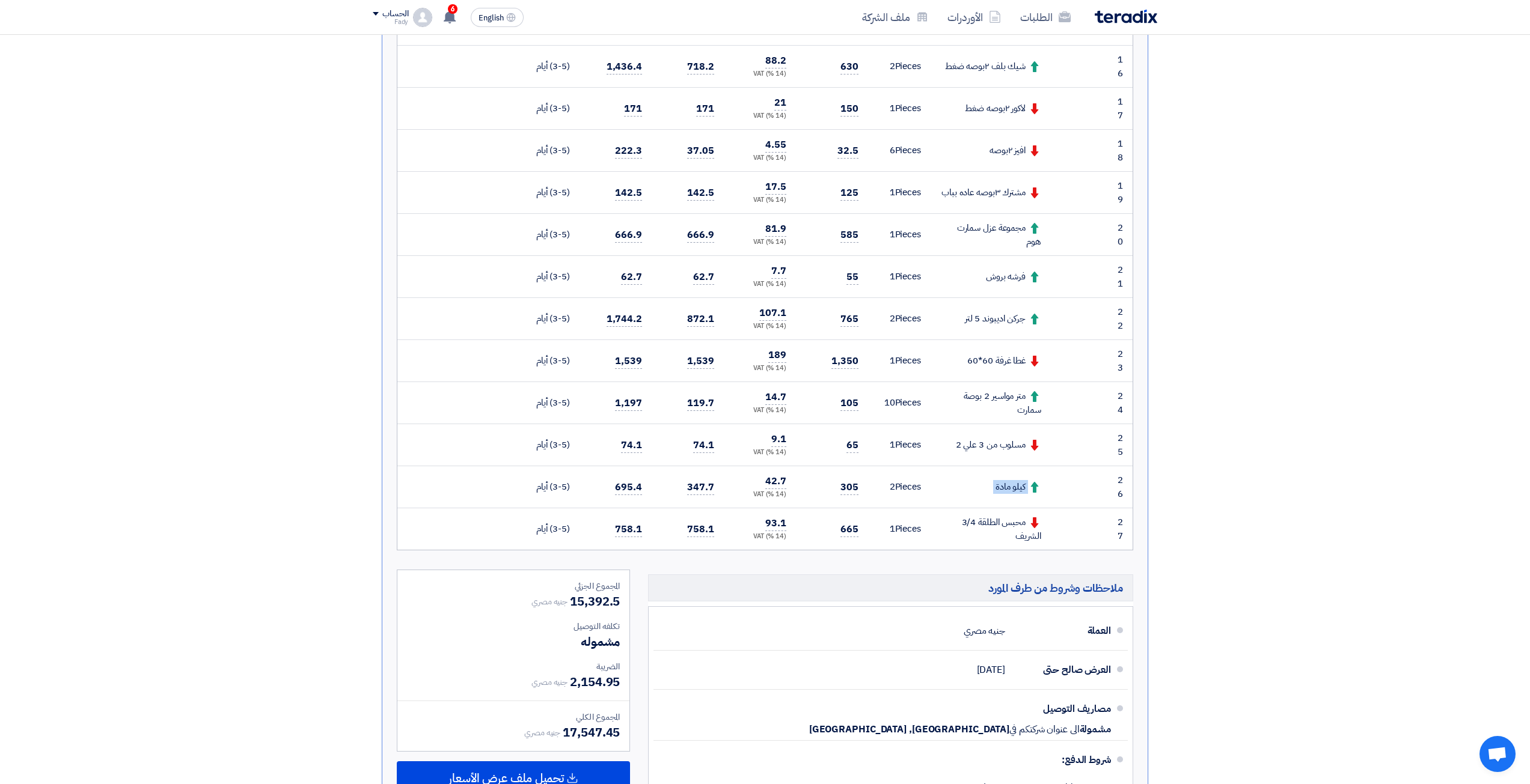
click at [1009, 489] on div "كيلو مادة" at bounding box center [991, 487] width 101 height 14
copy tr "كيلو مادة"
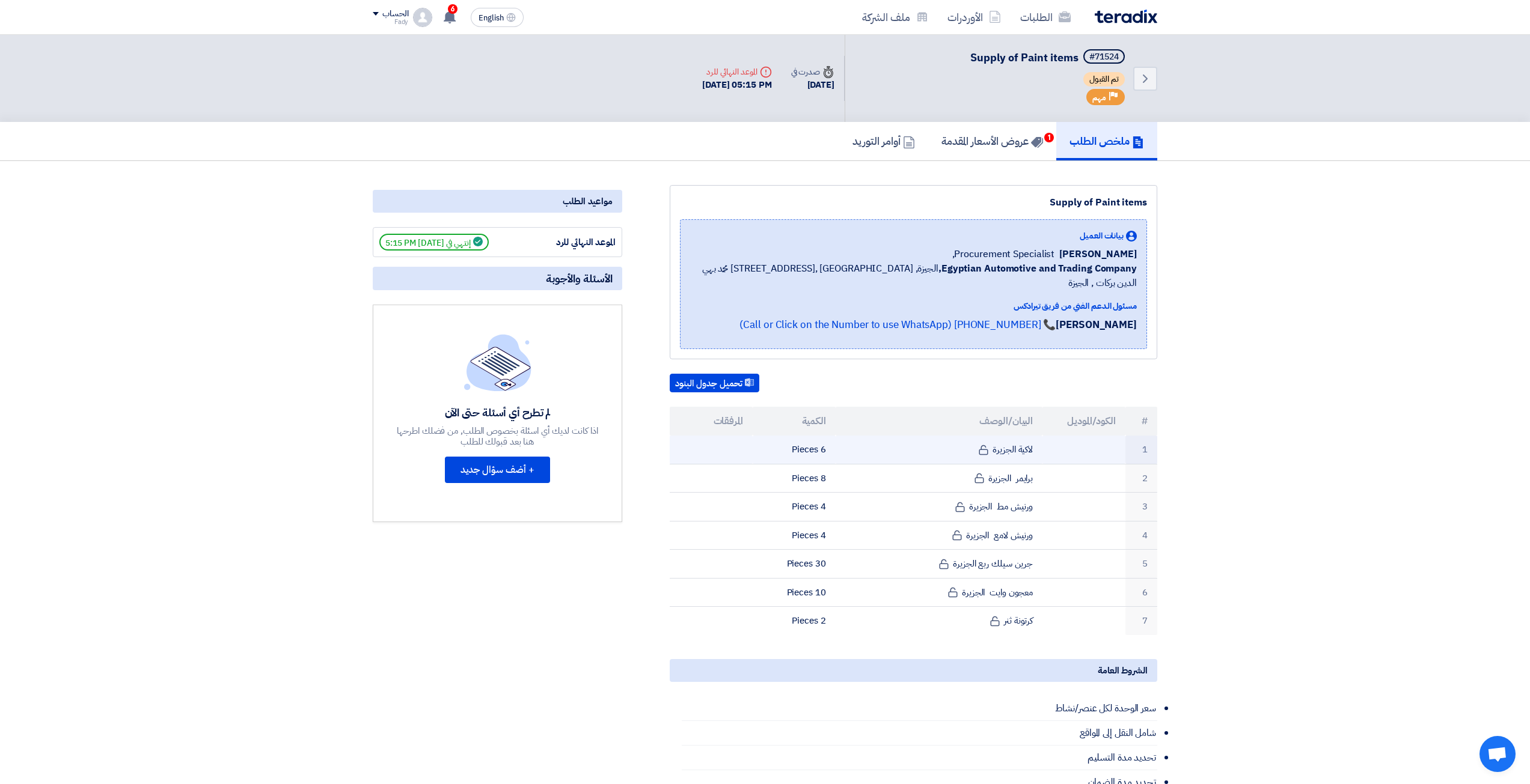
click at [1031, 442] on td "لاكية الجزيرة" at bounding box center [939, 450] width 207 height 28
click at [1030, 440] on td "لاكية الجزيرة" at bounding box center [939, 450] width 207 height 28
copy tr "لاكية الجزيرة"
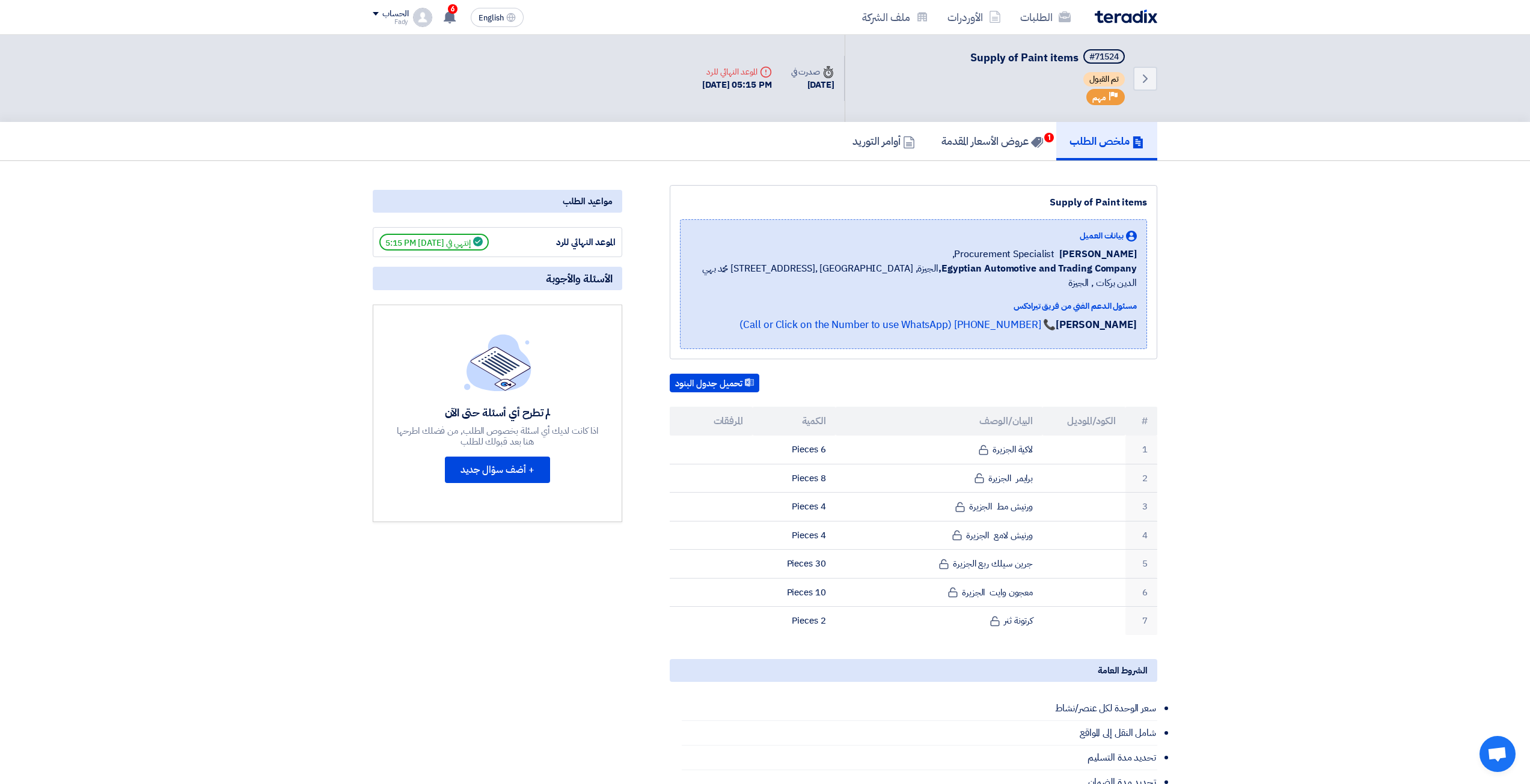
copy tr "لاكية الجزيرة"
click at [1024, 470] on td "برايمر الجزيرة" at bounding box center [939, 478] width 207 height 29
click at [1024, 469] on td "برايمر الجزيرة" at bounding box center [939, 478] width 207 height 29
copy tr "برايمر الجزيرة"
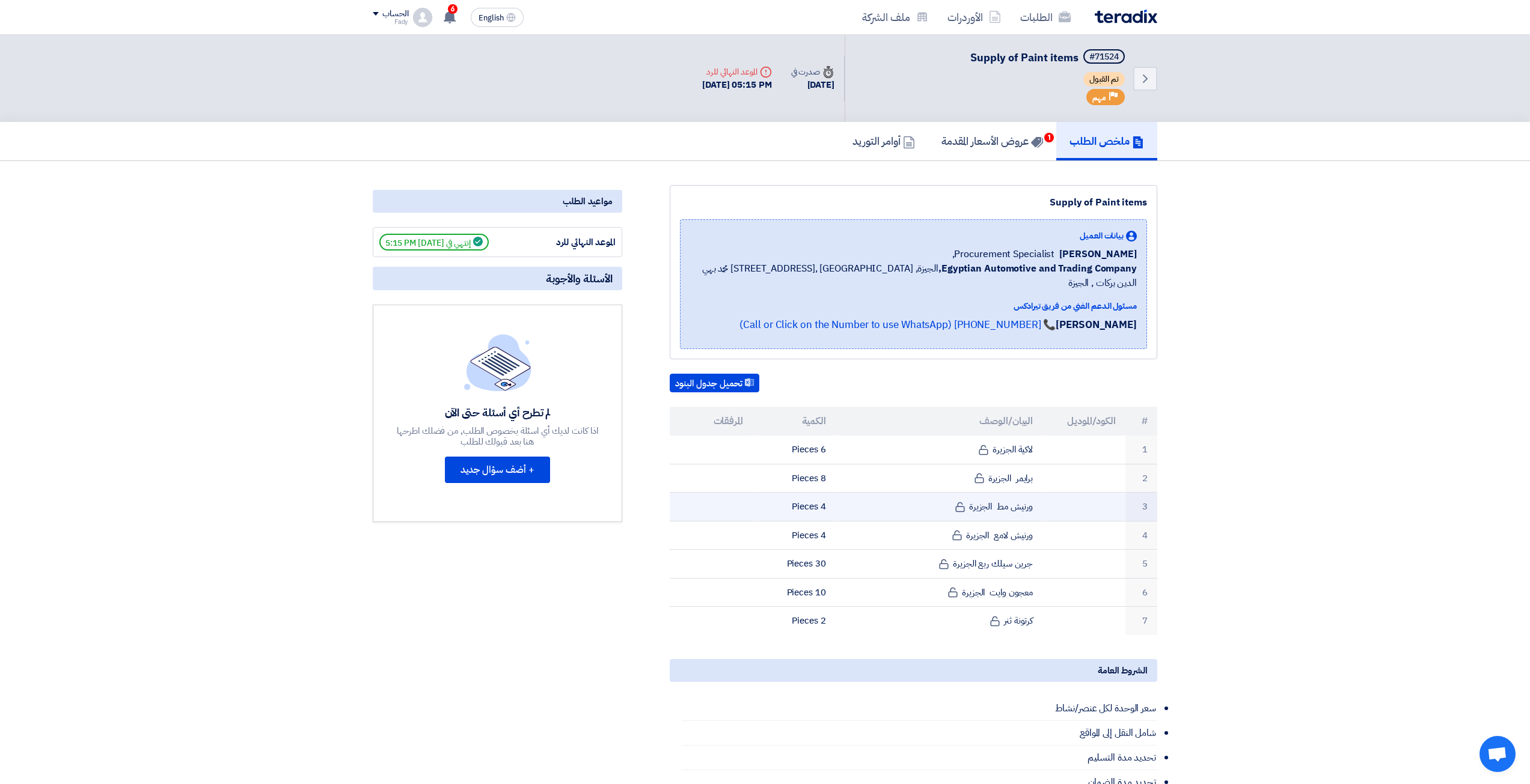
click at [1018, 493] on td "ورنيش مط الجزيرة" at bounding box center [939, 507] width 207 height 29
copy tr "ورنيش مط الجزيرة"
click at [998, 521] on td "ورنيش لامع الجزيرة" at bounding box center [939, 535] width 207 height 29
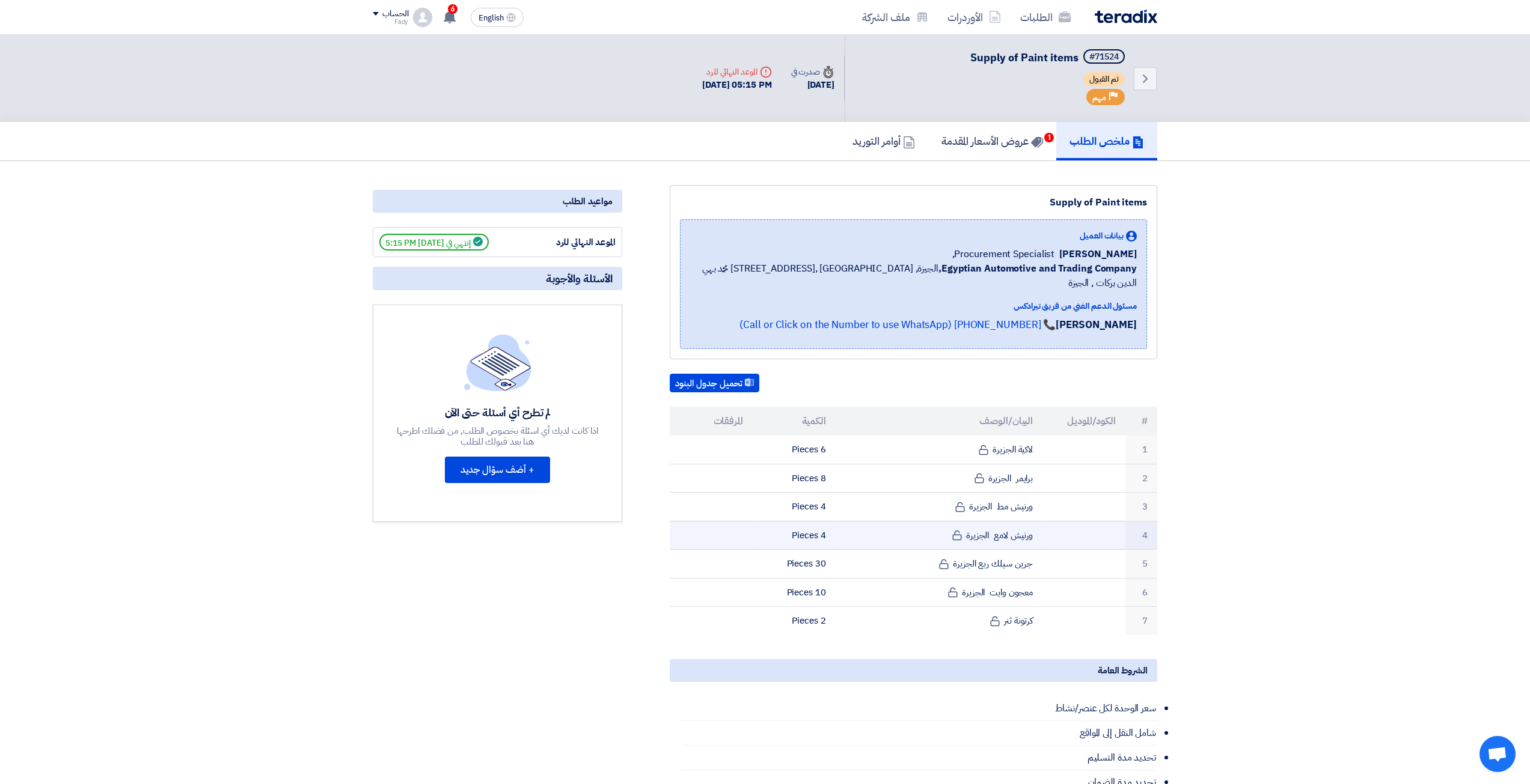
click at [998, 521] on td "ورنيش لامع الجزيرة" at bounding box center [939, 535] width 207 height 29
copy tr "ورنيش لامع الجزيرة"
click at [1013, 556] on td "جرين سيلك ربع الجزيرة" at bounding box center [939, 564] width 207 height 29
drag, startPoint x: 1013, startPoint y: 556, endPoint x: 1016, endPoint y: 550, distance: 6.7
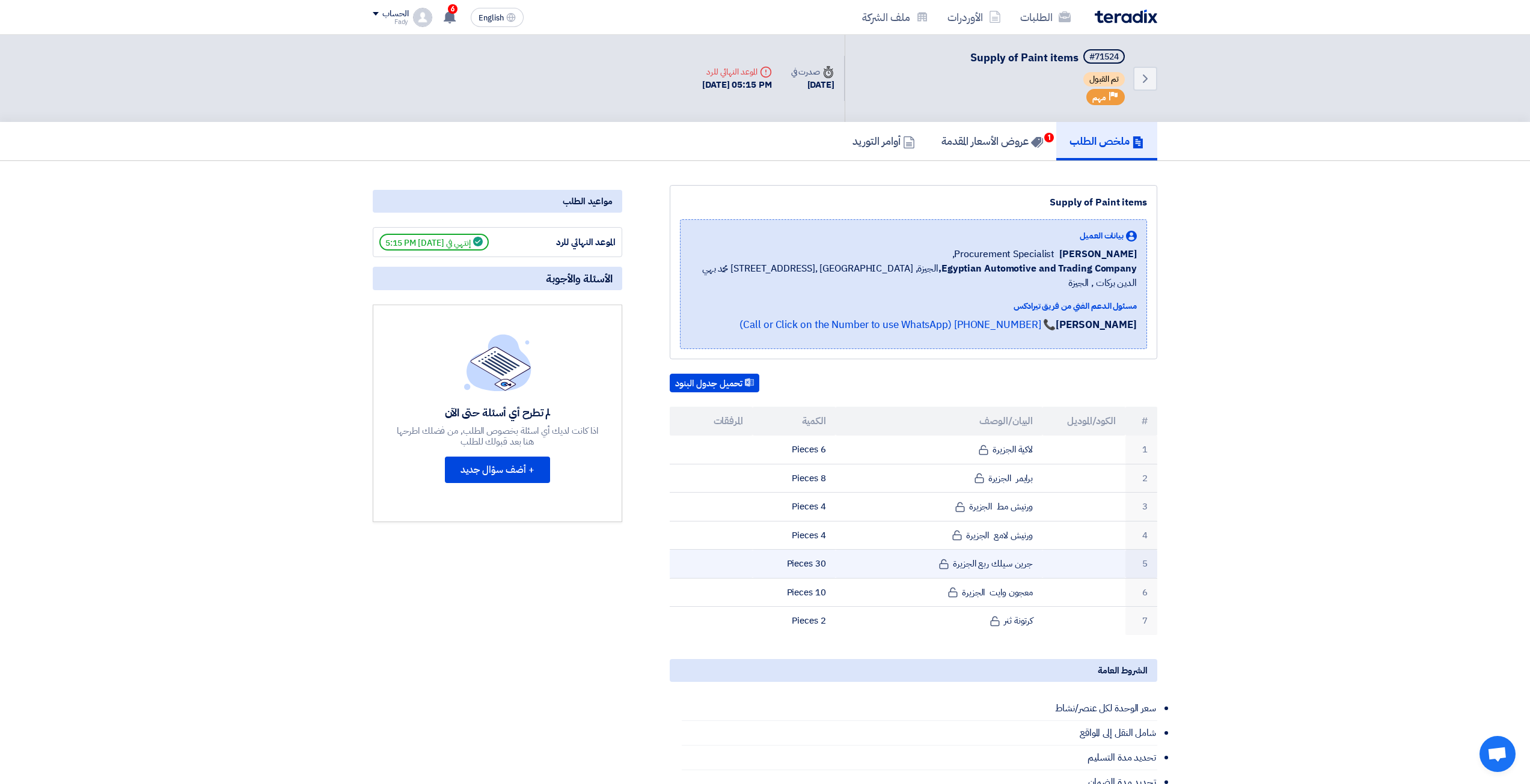
click at [1013, 556] on td "جرين سيلك ربع الجزيرة" at bounding box center [939, 564] width 207 height 29
click at [1016, 550] on td "جرين سيلك ربع الجزيرة" at bounding box center [939, 564] width 207 height 29
copy tr "جرين سيلك ربع الجزيرة"
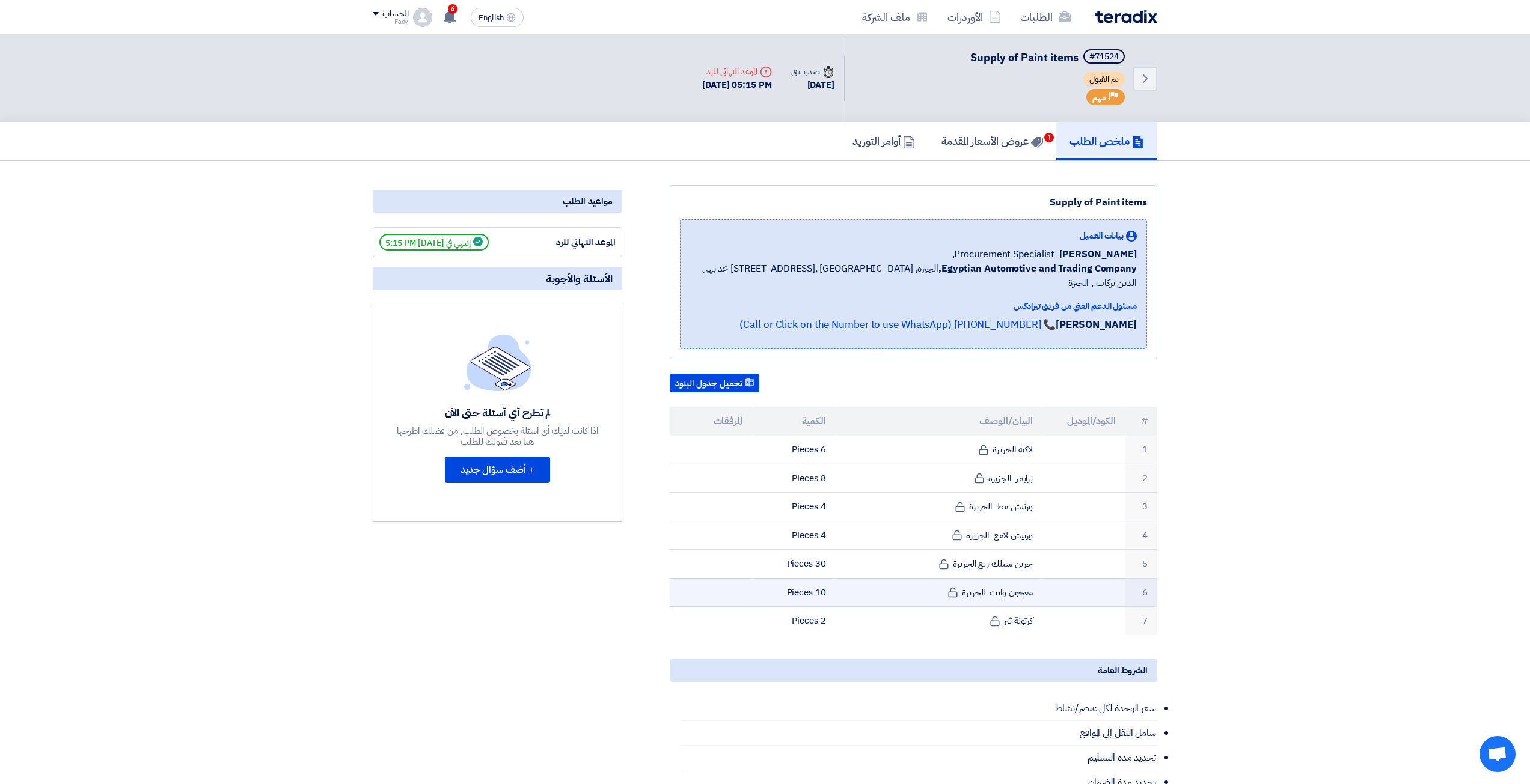
click at [990, 588] on td "معجون وايت الجزيرة" at bounding box center [939, 593] width 207 height 29
click at [995, 582] on td "معجون وايت الجزيرة" at bounding box center [939, 593] width 207 height 29
copy tr "معجون وايت الجزيرة"
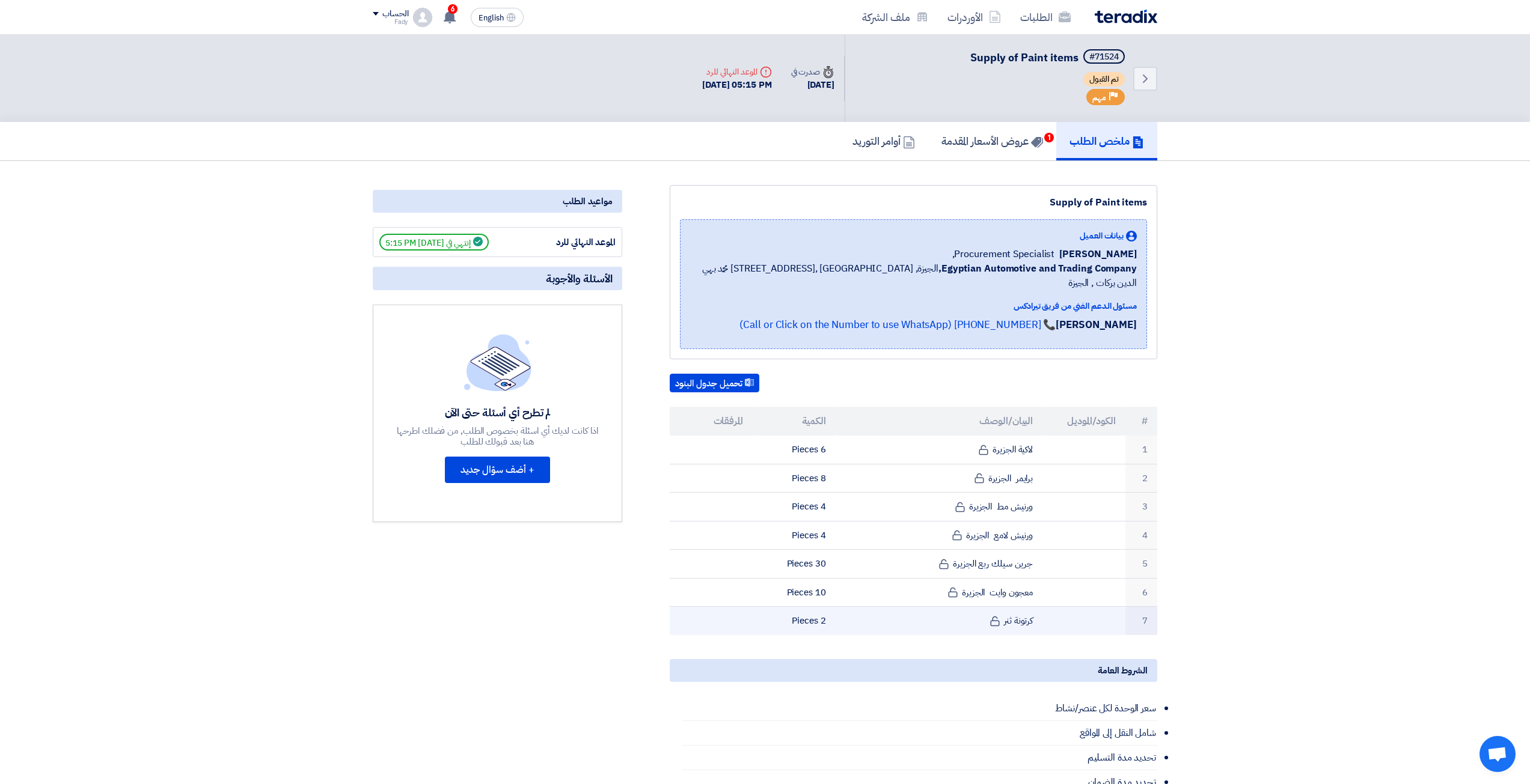
click at [1022, 612] on td "كرتونة ثنر" at bounding box center [939, 620] width 207 height 28
copy tr "كرتونة ثنر"
click at [961, 143] on h5 "عروض الأسعار المقدمة 1" at bounding box center [992, 141] width 101 height 14
